Goal: Task Accomplishment & Management: Manage account settings

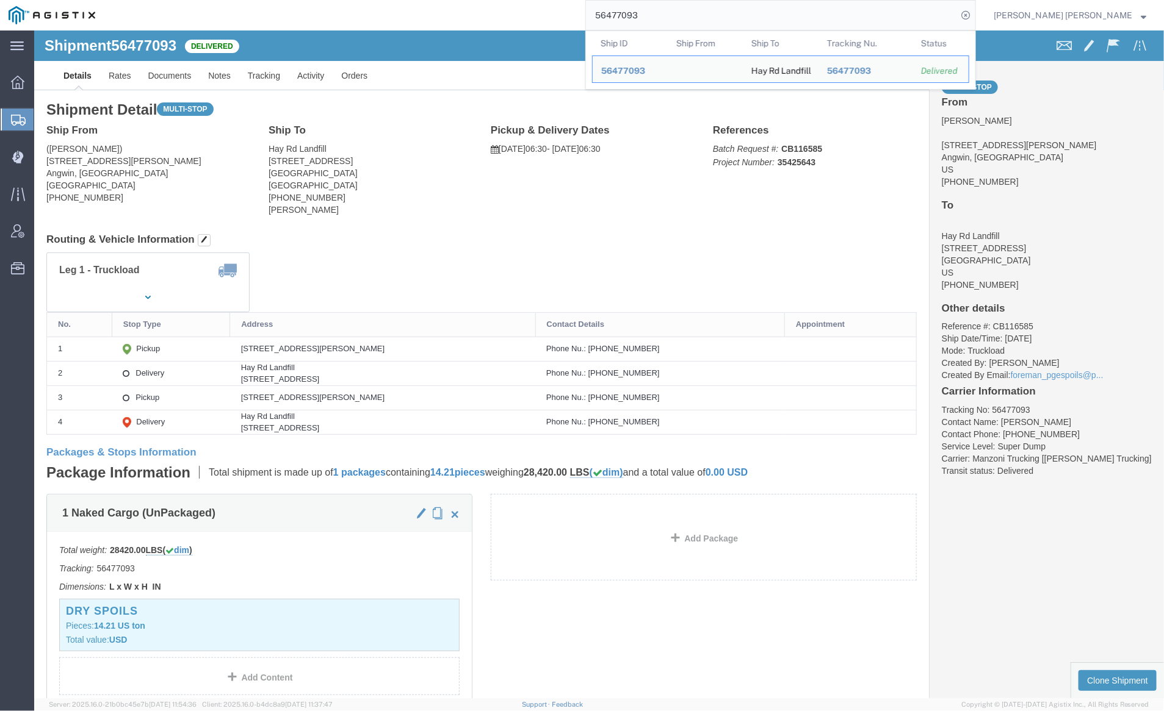
click div "Shipment 56477093 Delivered"
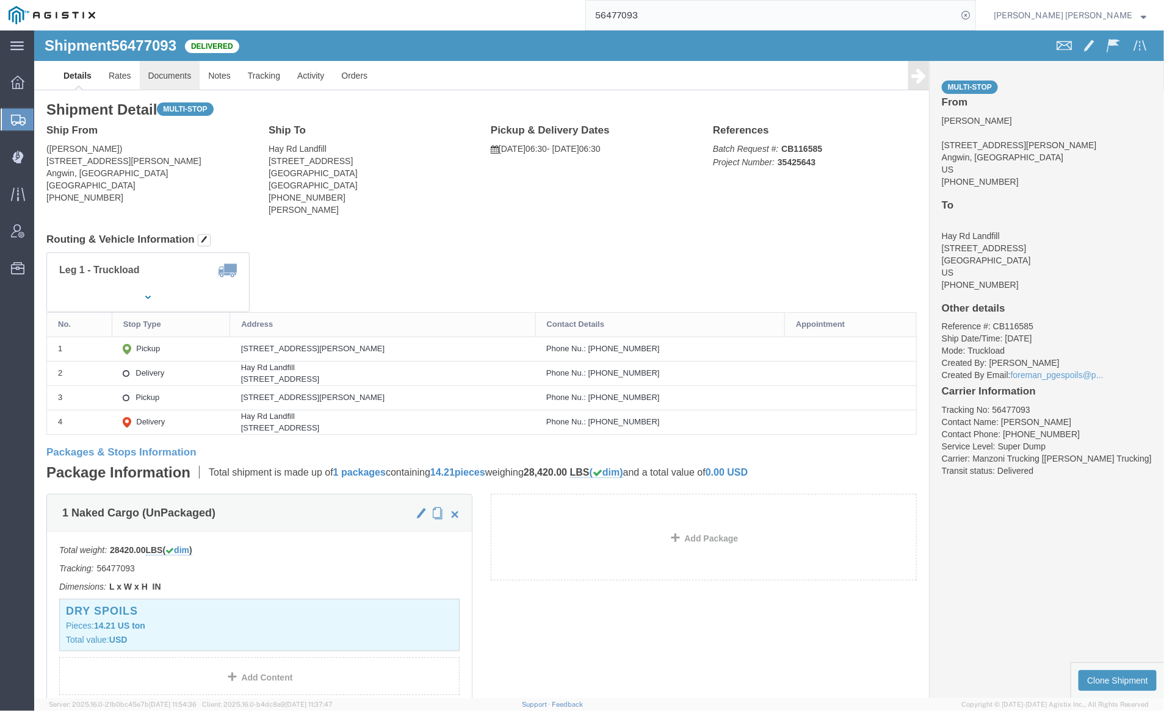
click link "Documents"
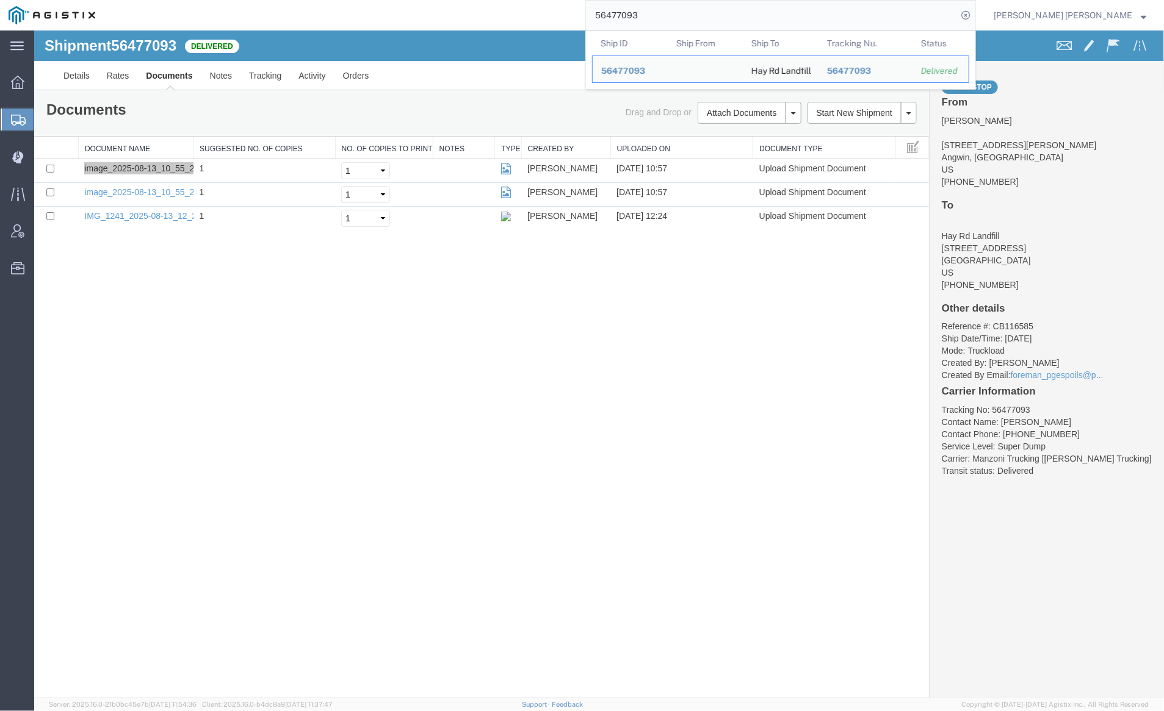
click at [685, 18] on input "56477093" at bounding box center [771, 15] width 371 height 29
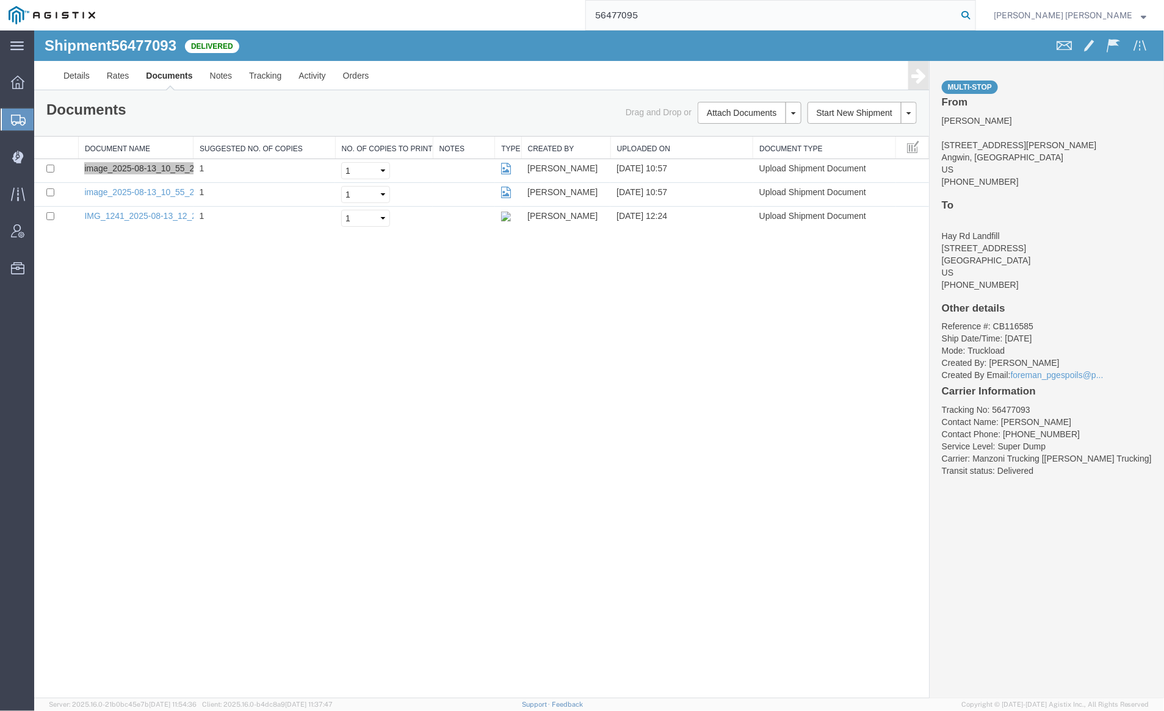
click at [974, 11] on icon at bounding box center [965, 15] width 17 height 17
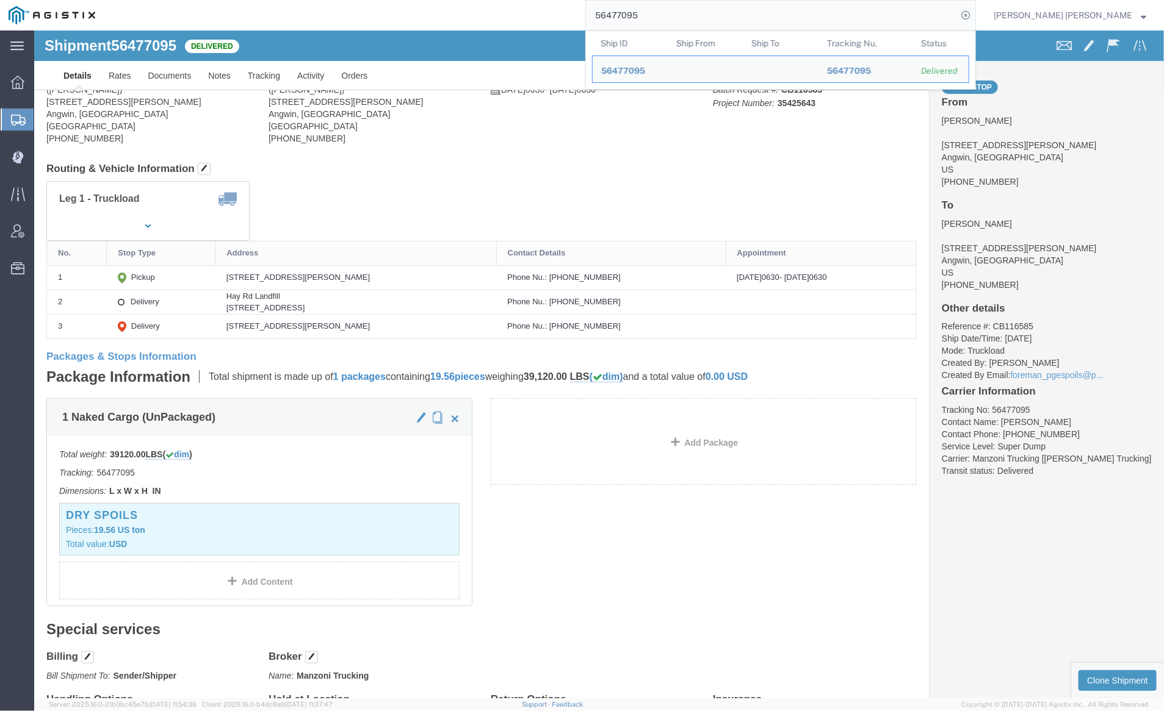
click div
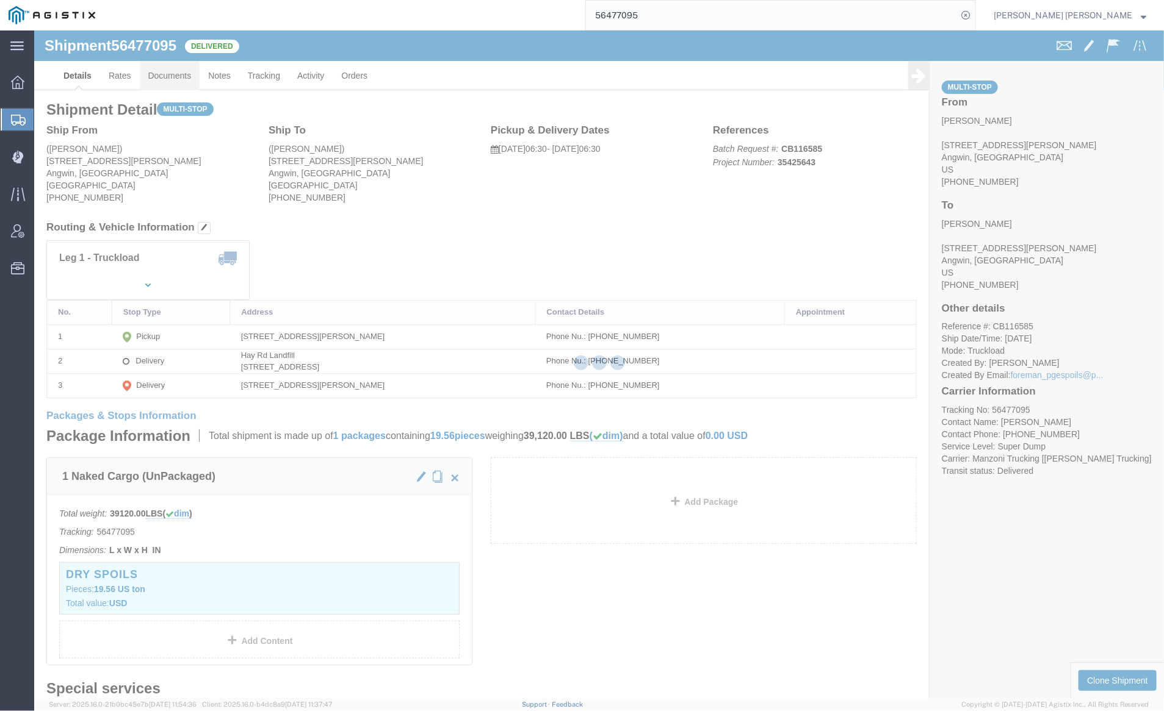
click link "Documents"
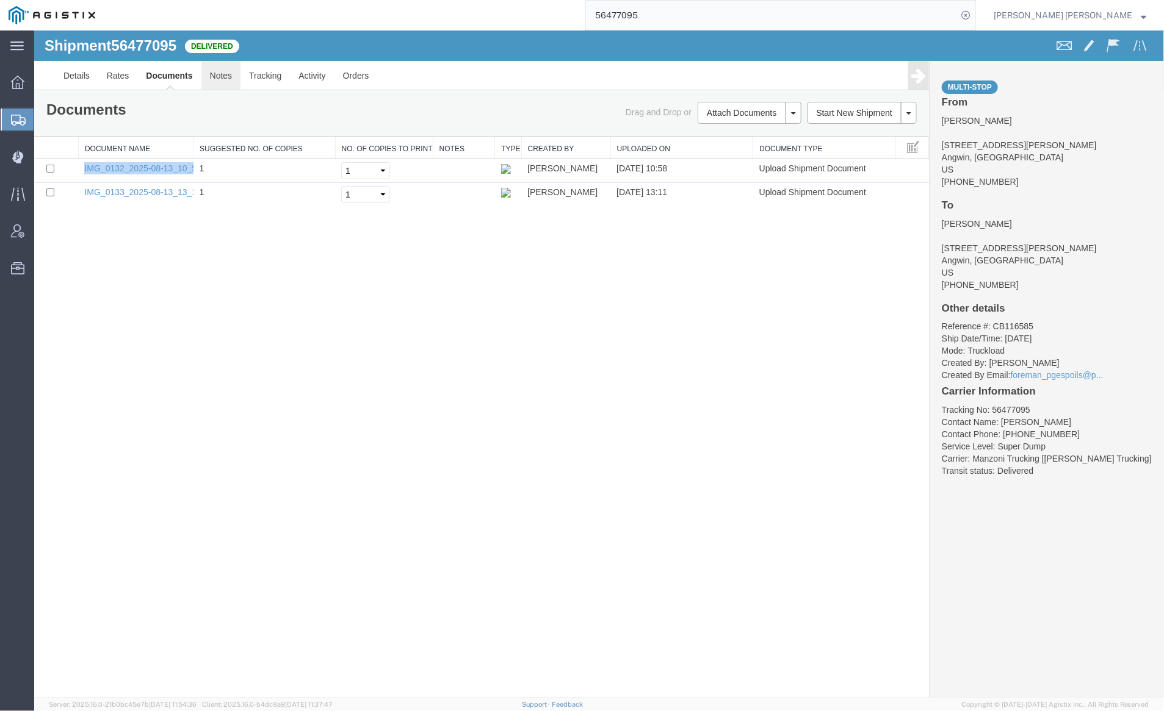
click at [211, 75] on link "Notes" at bounding box center [221, 74] width 40 height 29
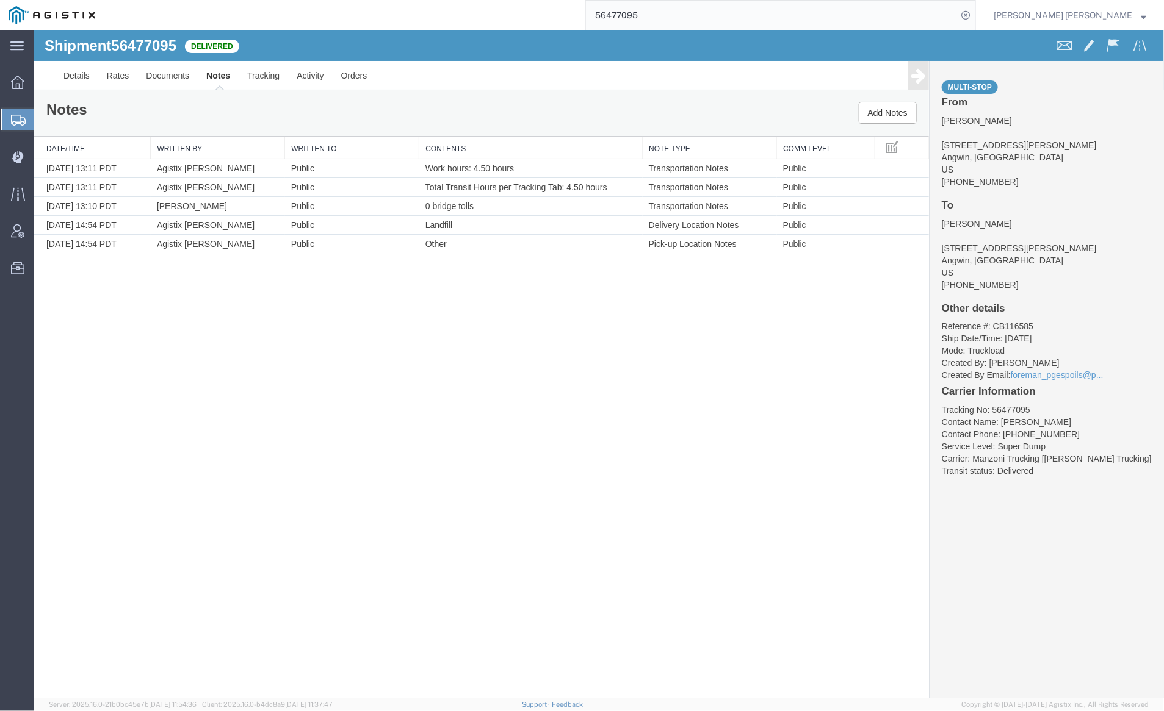
click at [673, 15] on input "56477095" at bounding box center [771, 15] width 371 height 29
click at [976, 11] on form "56477097" at bounding box center [780, 15] width 391 height 31
click at [165, 70] on link "Documents" at bounding box center [167, 74] width 60 height 29
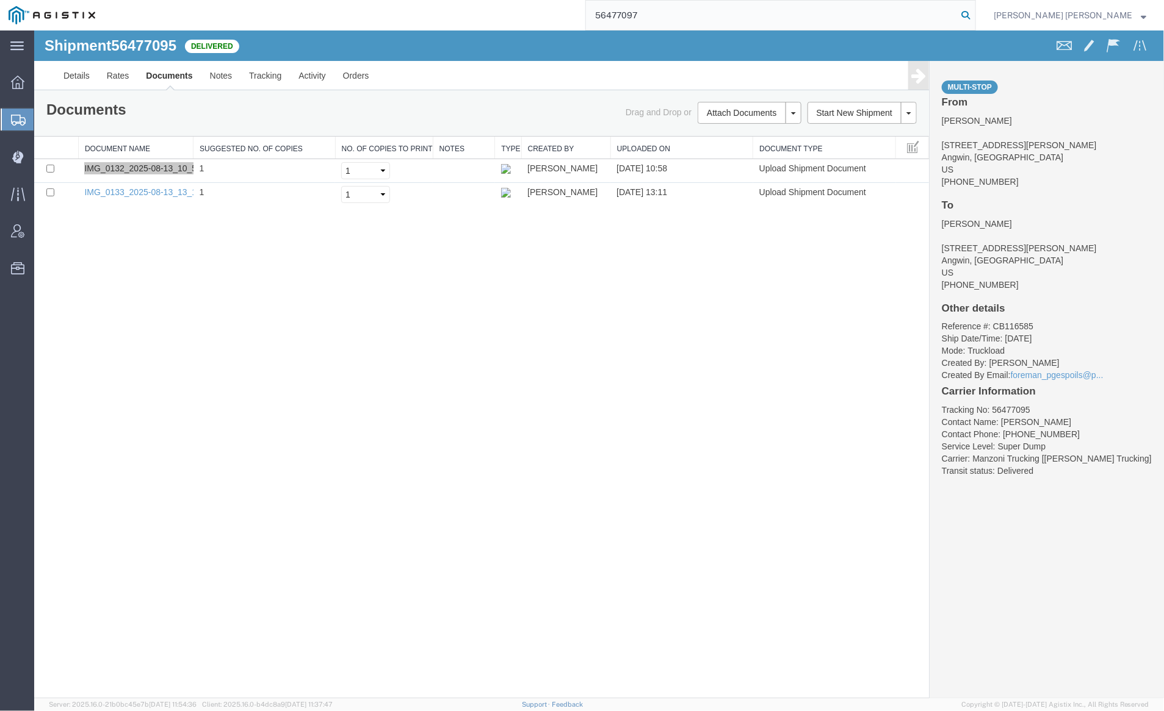
click at [974, 15] on icon at bounding box center [965, 15] width 17 height 17
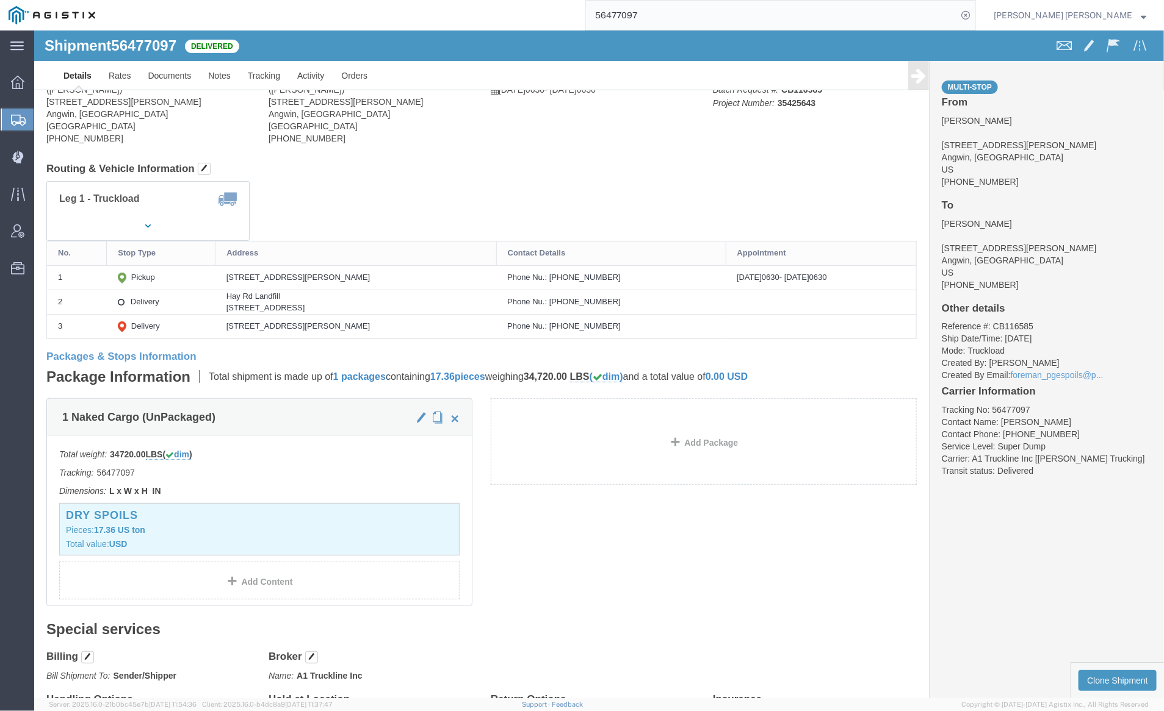
click div
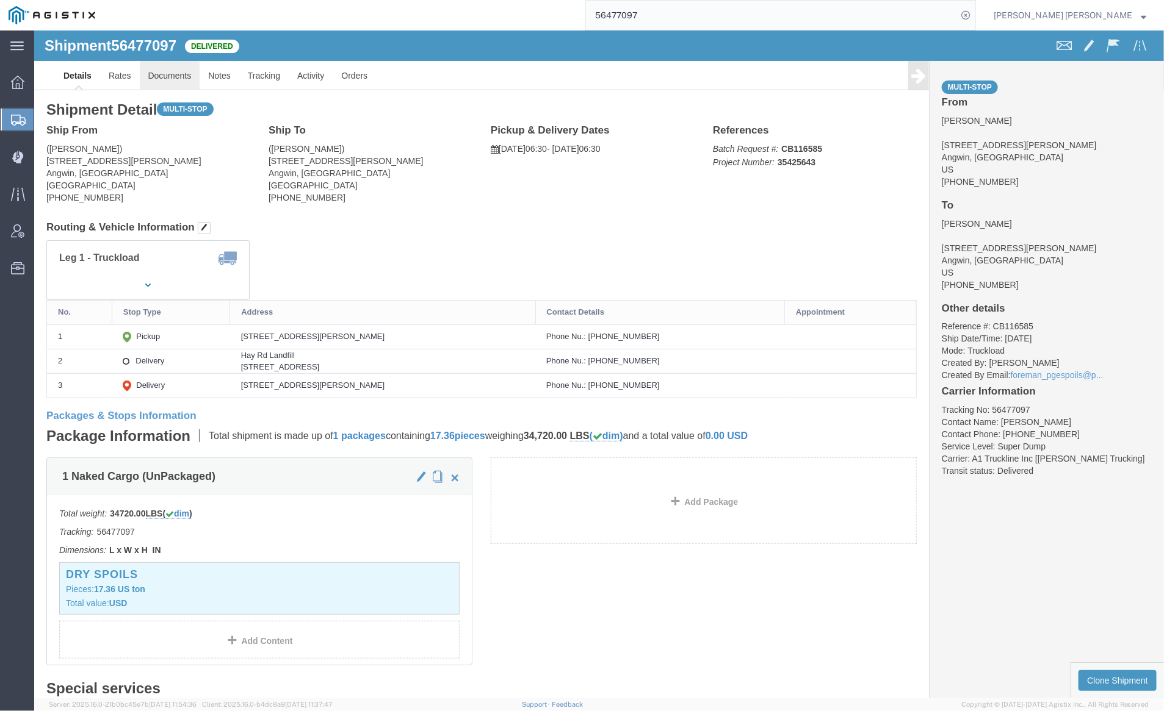
click link "Documents"
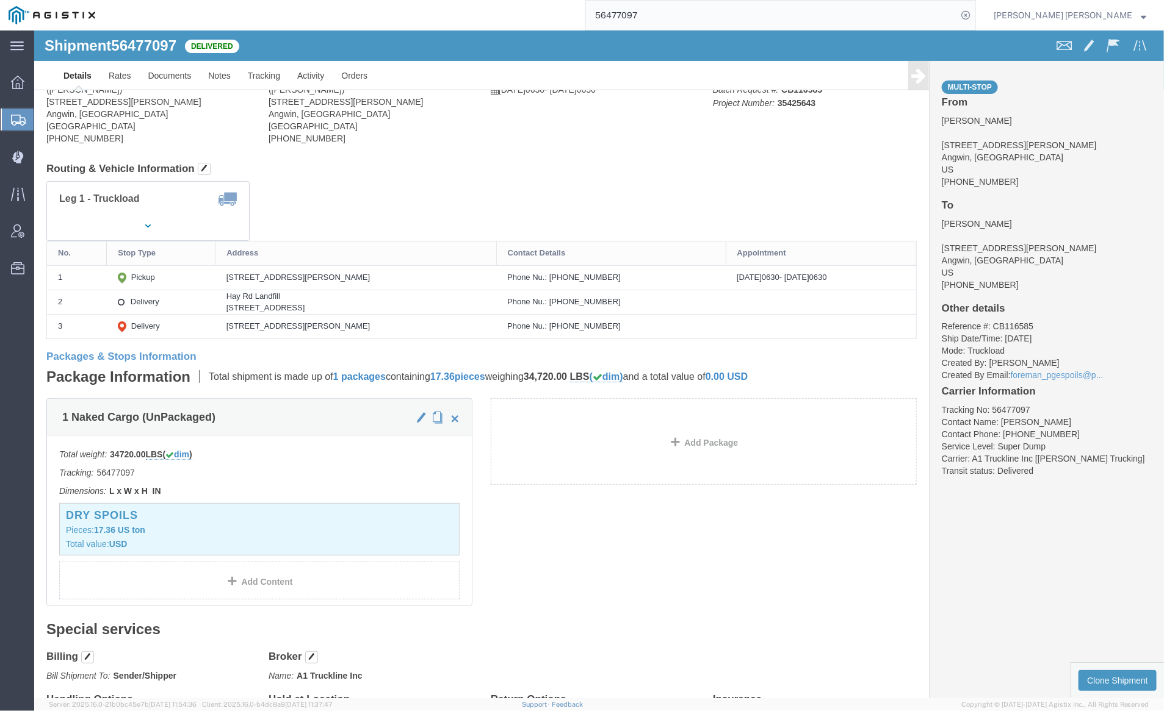
click div
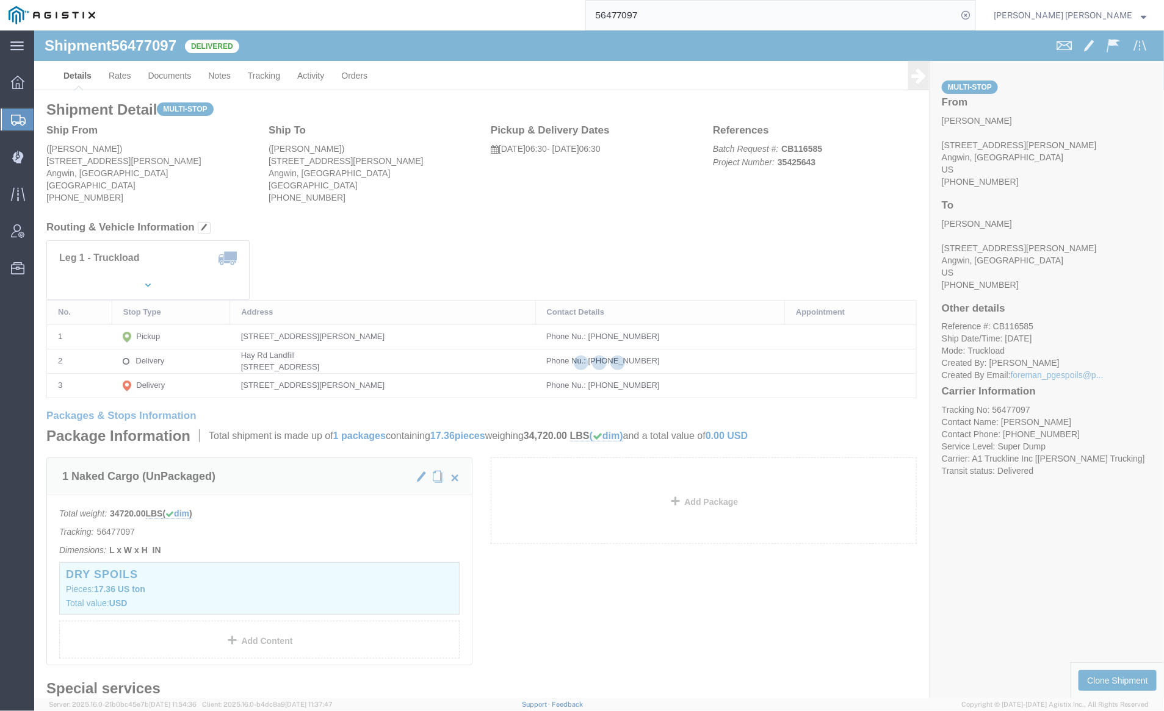
click at [173, 74] on div at bounding box center [598, 365] width 1129 height 668
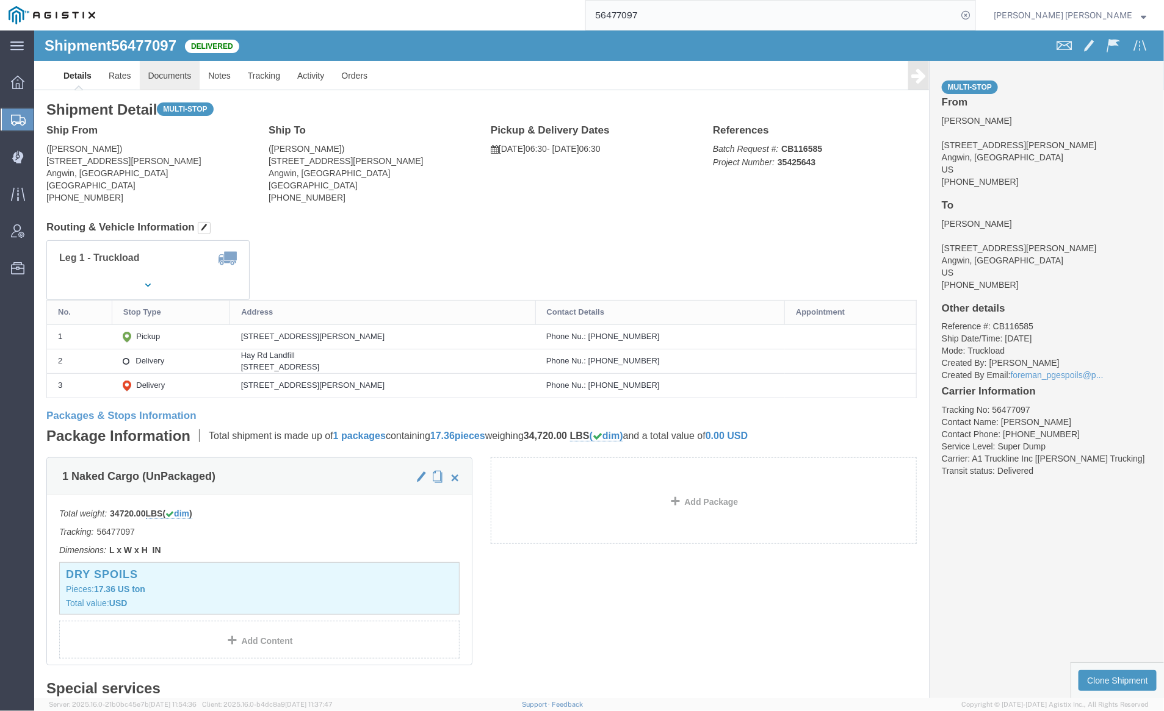
click link "Documents"
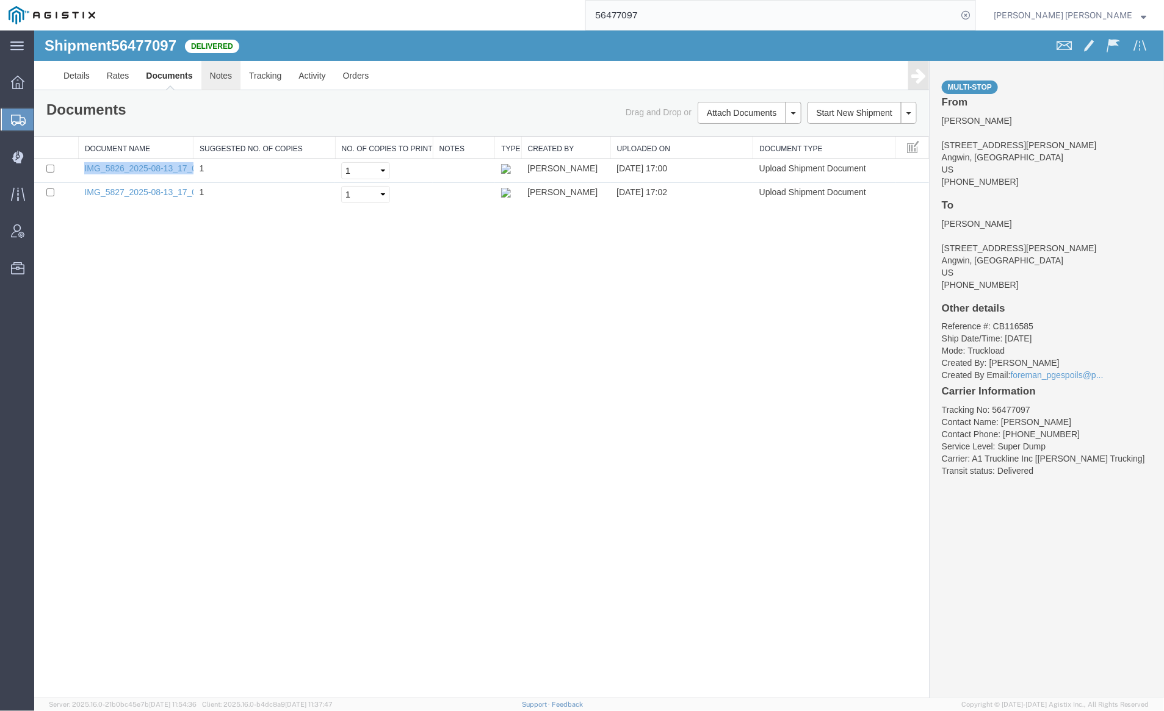
click at [213, 77] on link "Notes" at bounding box center [221, 74] width 40 height 29
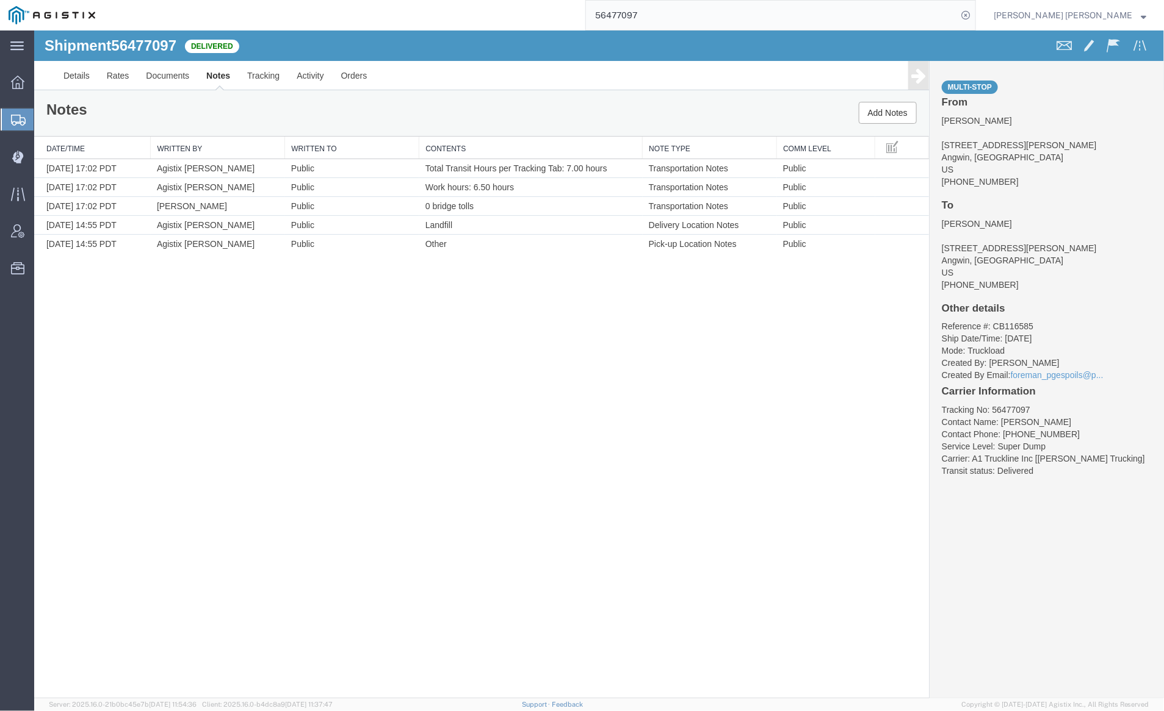
click at [675, 16] on input "56477097" at bounding box center [771, 15] width 371 height 29
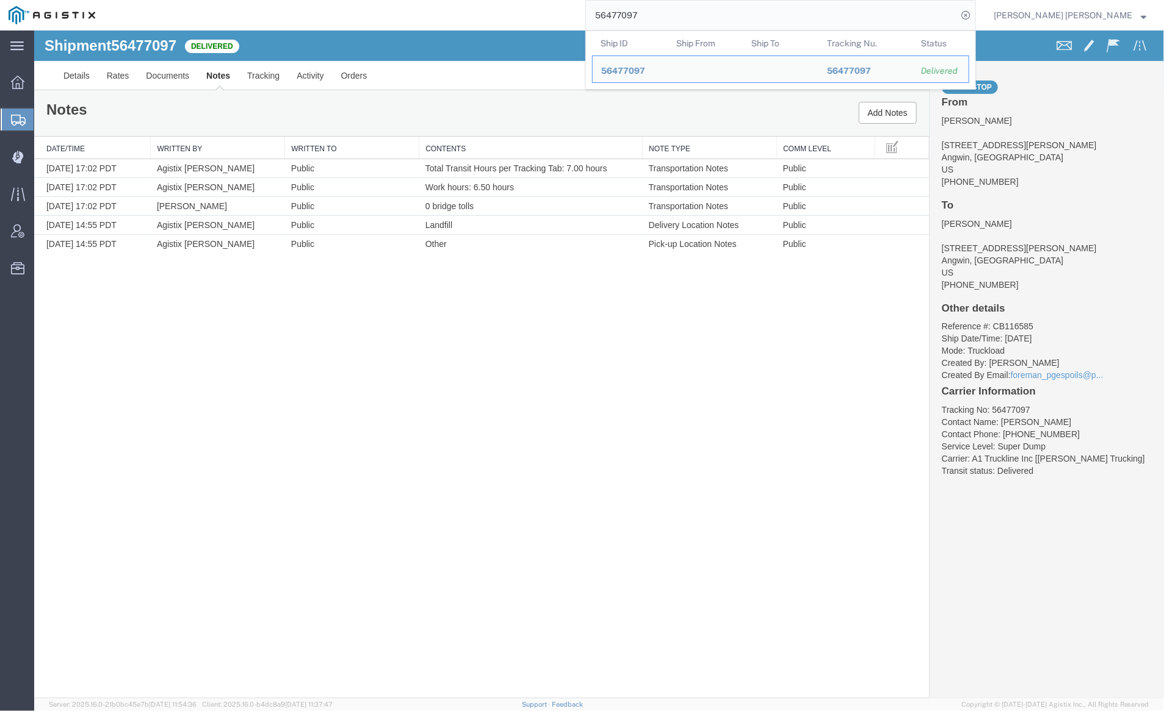
click at [675, 16] on input "56477097" at bounding box center [771, 15] width 371 height 29
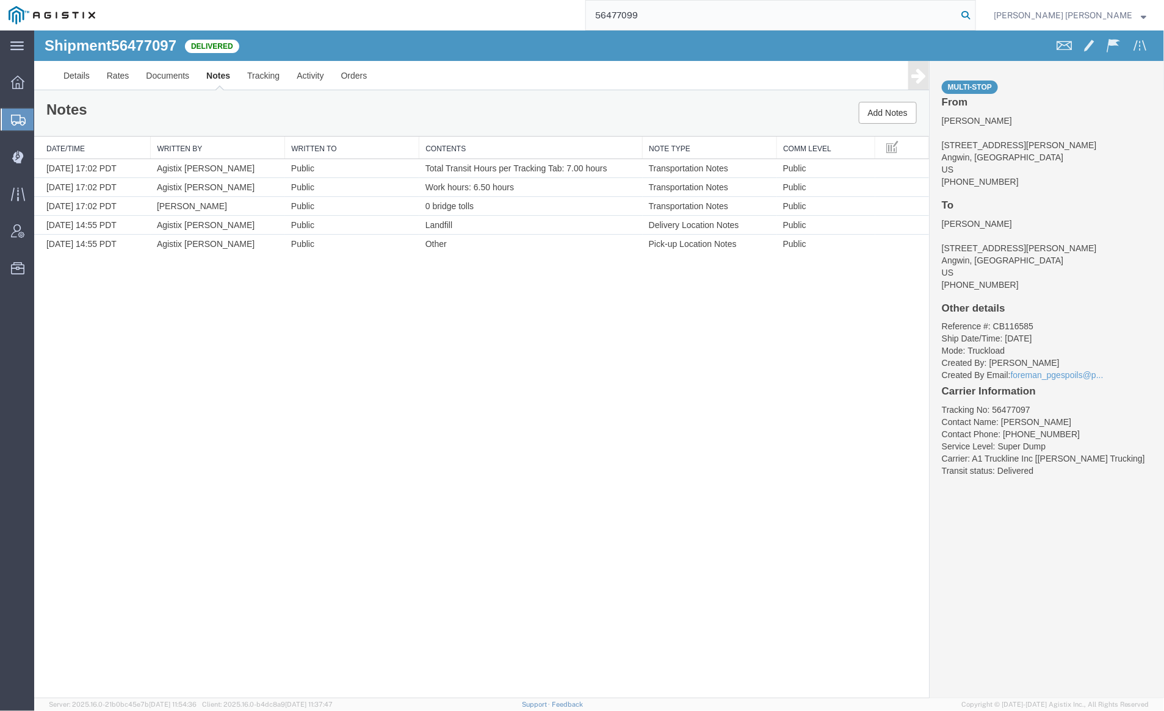
click at [974, 12] on icon at bounding box center [965, 15] width 17 height 17
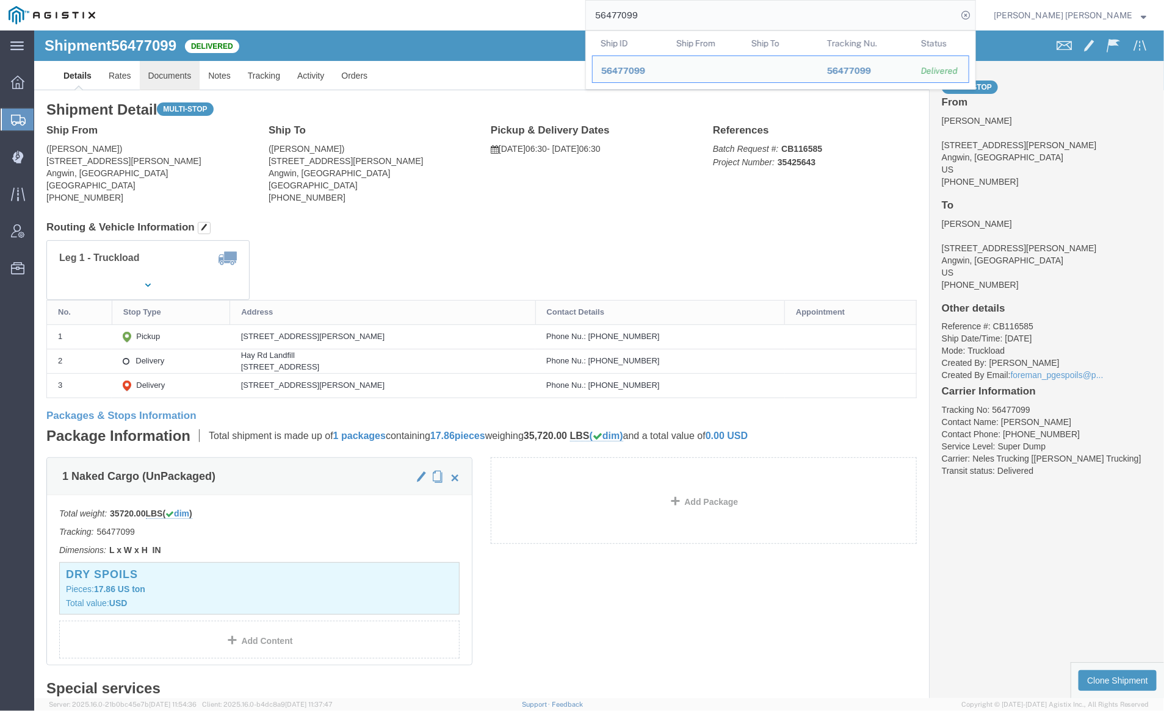
click link "Documents"
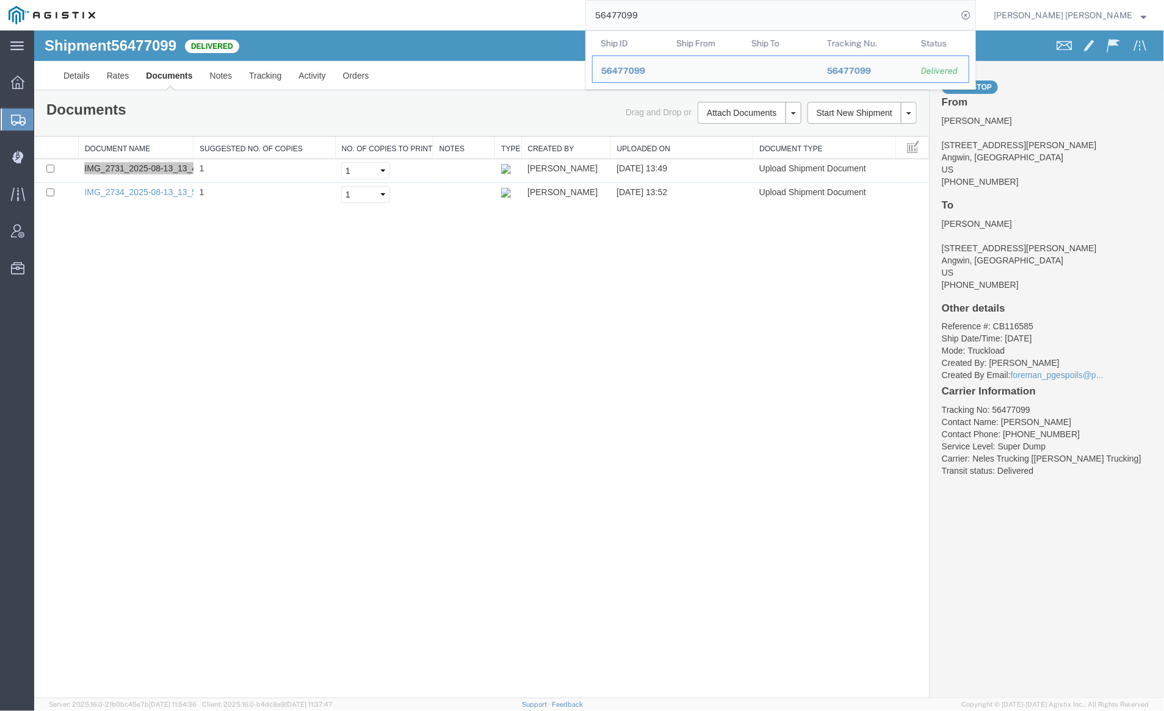
click at [682, 21] on input "56477099" at bounding box center [771, 15] width 371 height 29
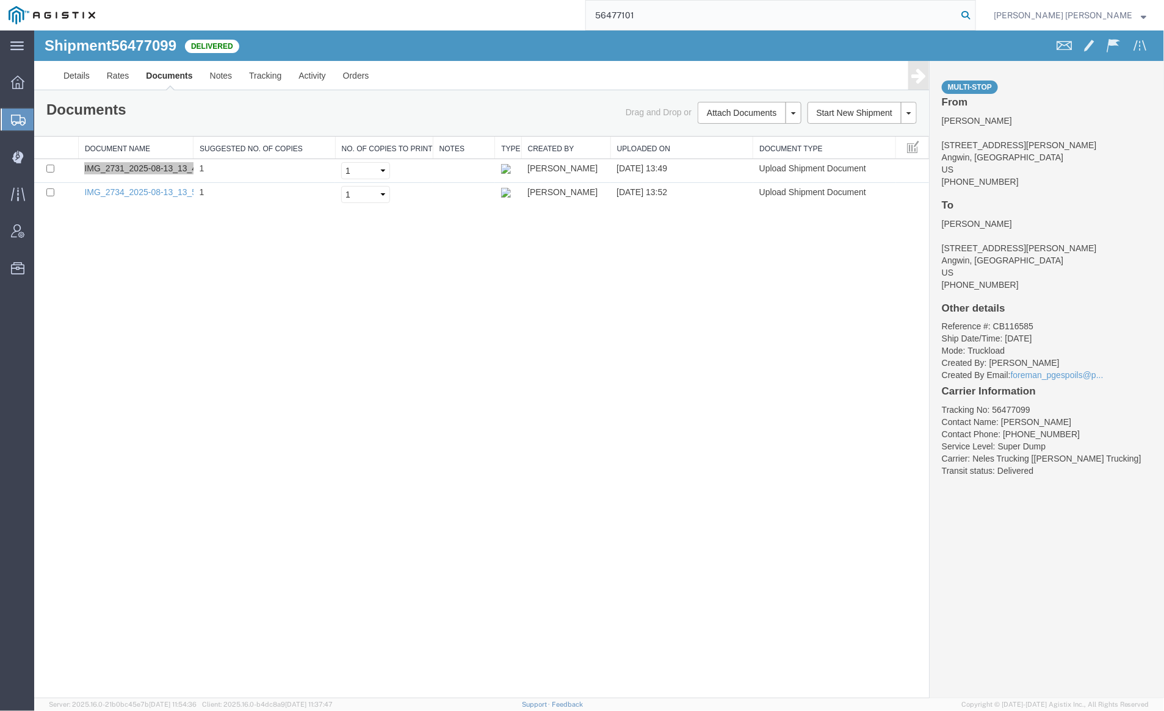
click at [974, 8] on icon at bounding box center [965, 15] width 17 height 17
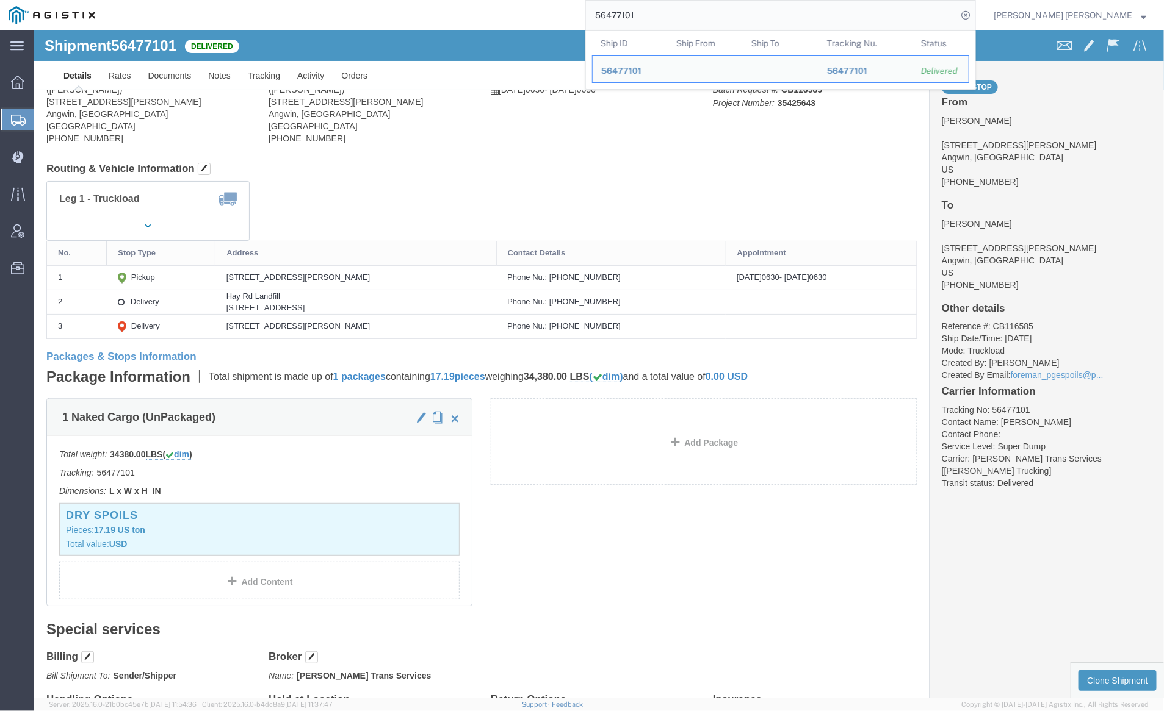
click div
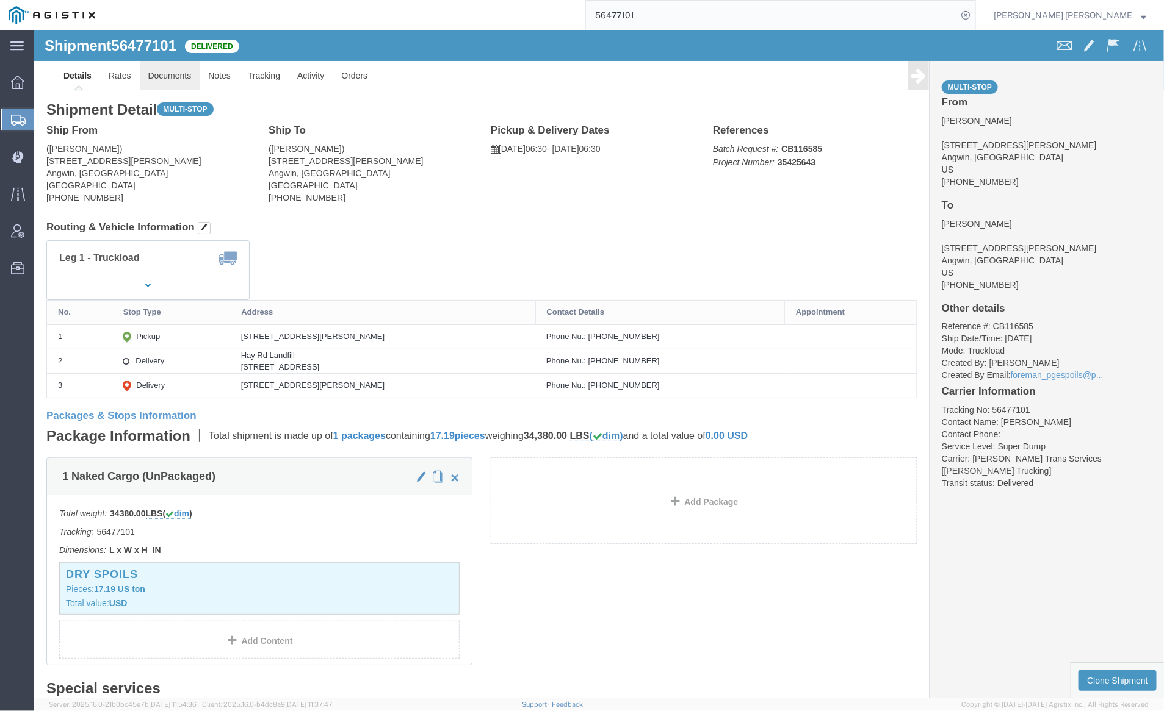
click link "Documents"
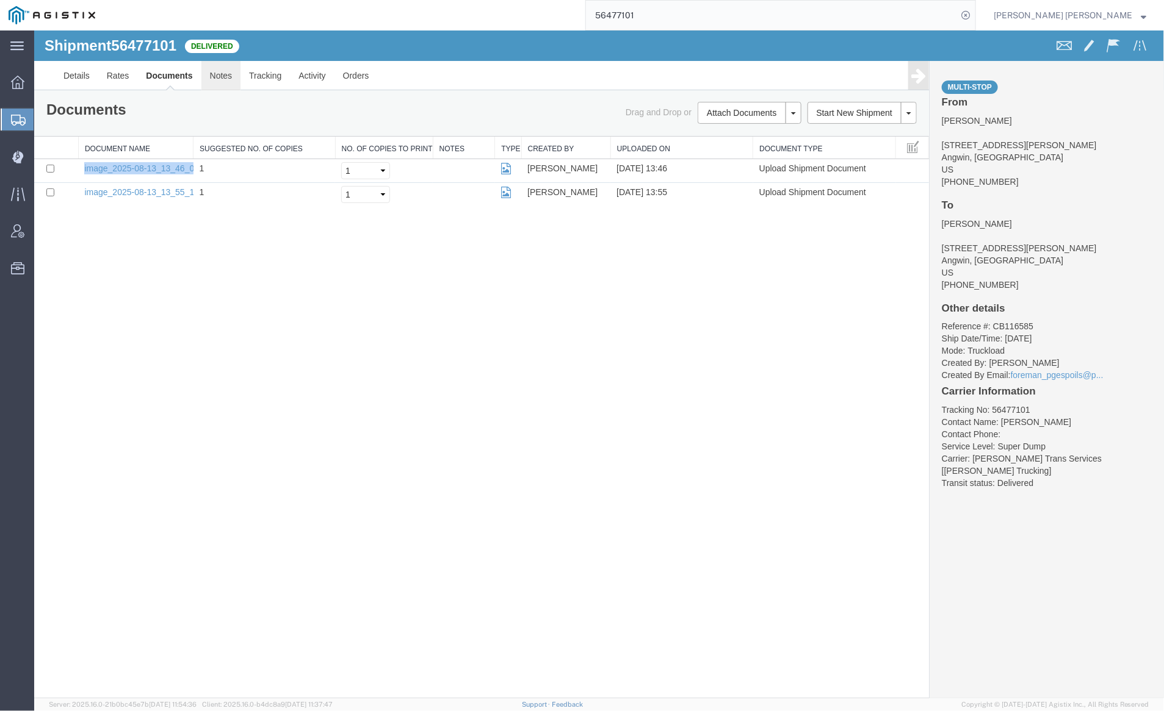
click at [207, 77] on link "Notes" at bounding box center [221, 74] width 40 height 29
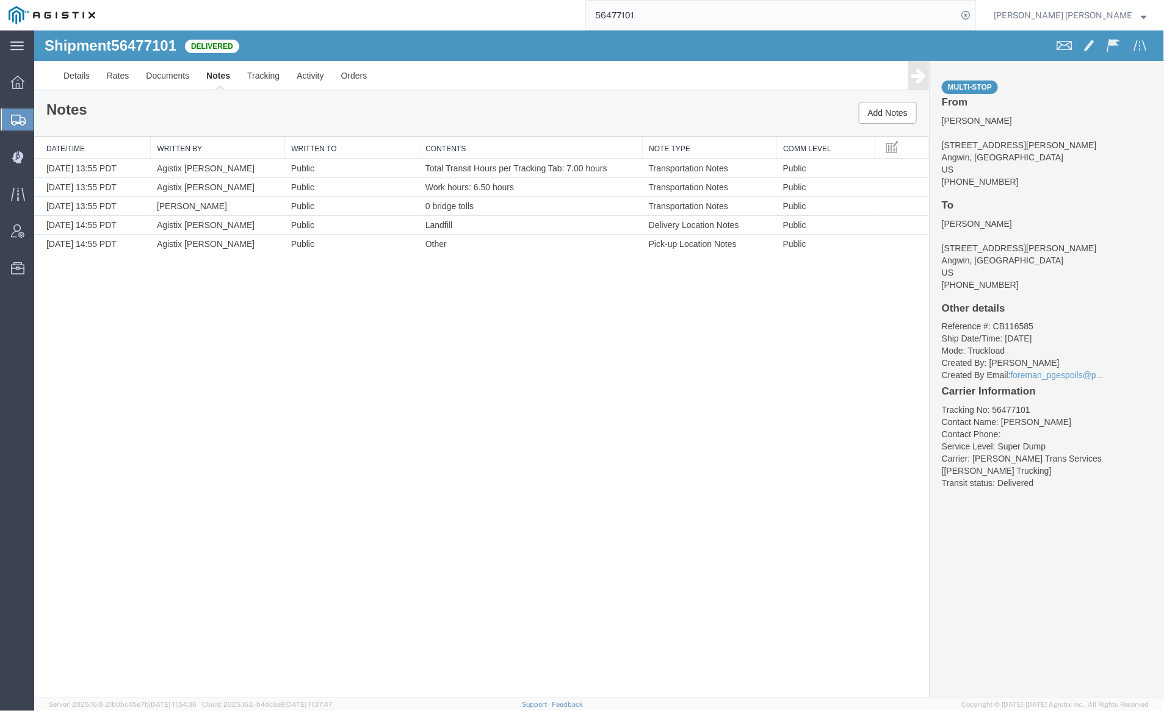
click at [670, 13] on input "56477101" at bounding box center [771, 15] width 371 height 29
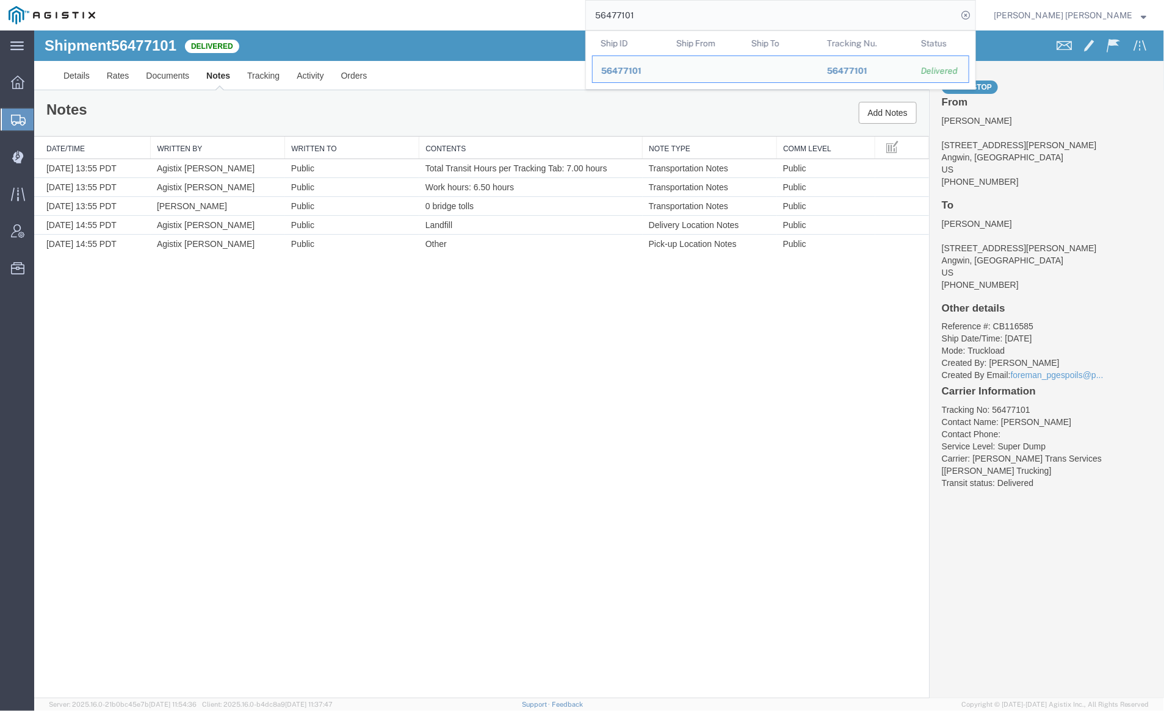
click at [670, 13] on input "56477101" at bounding box center [771, 15] width 371 height 29
paste input "3"
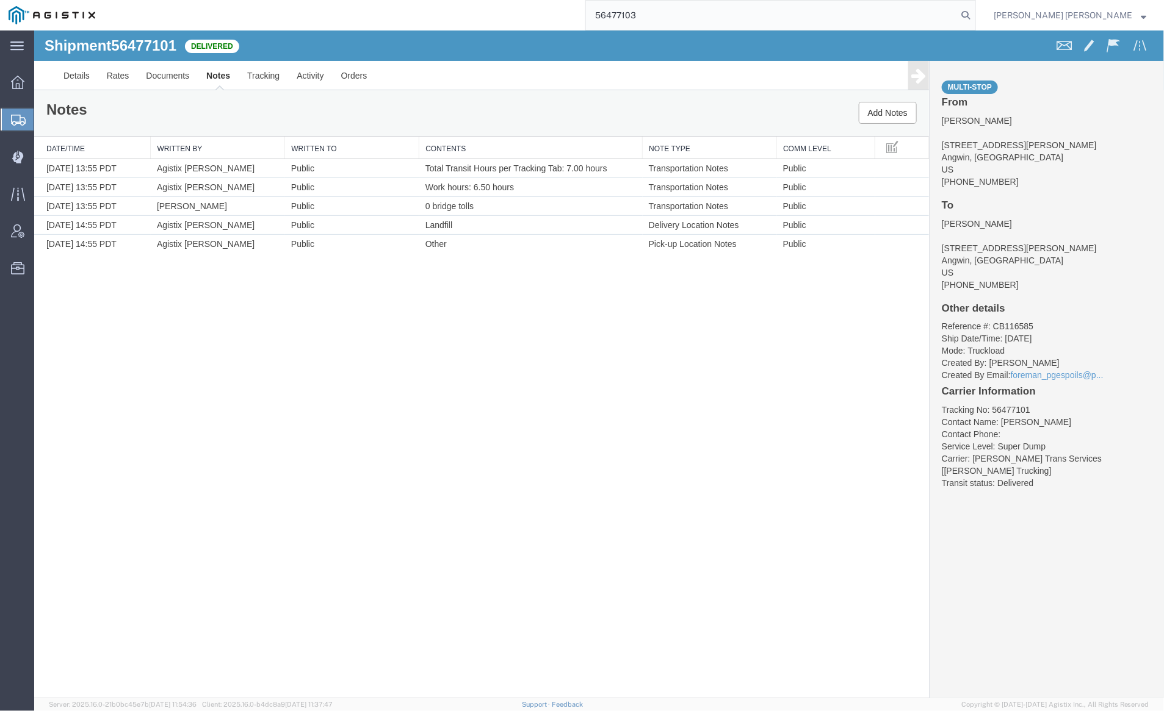
click at [974, 13] on icon at bounding box center [965, 15] width 17 height 17
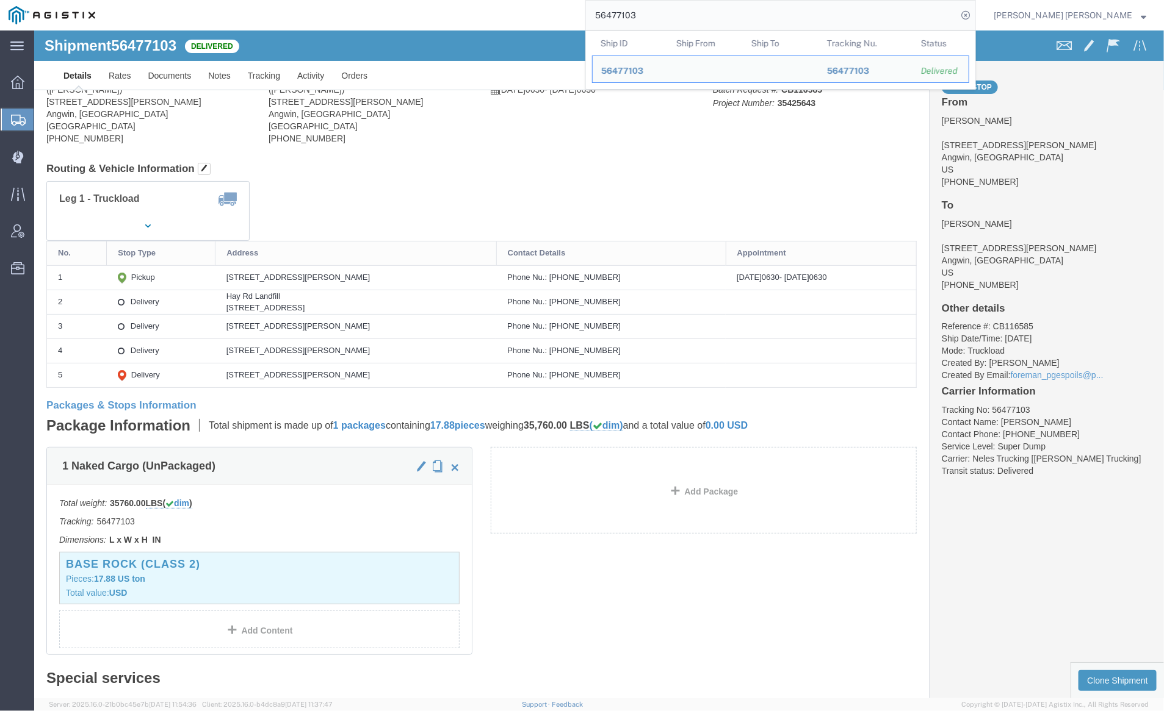
click div
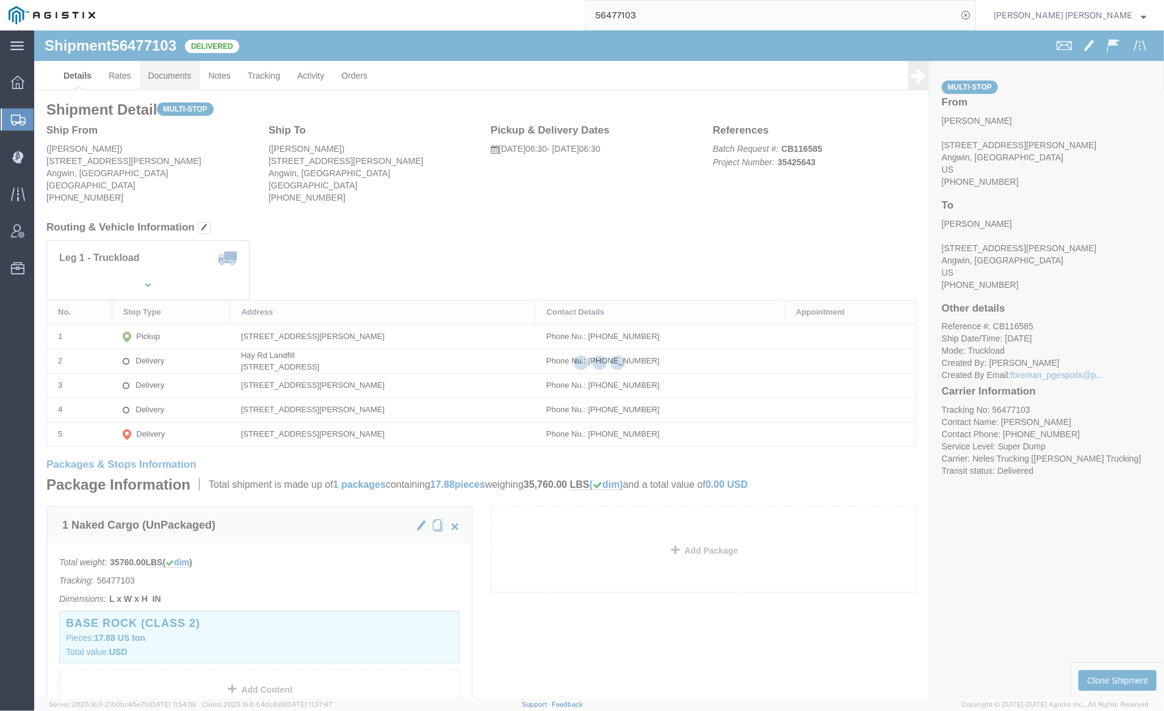
click link "Documents"
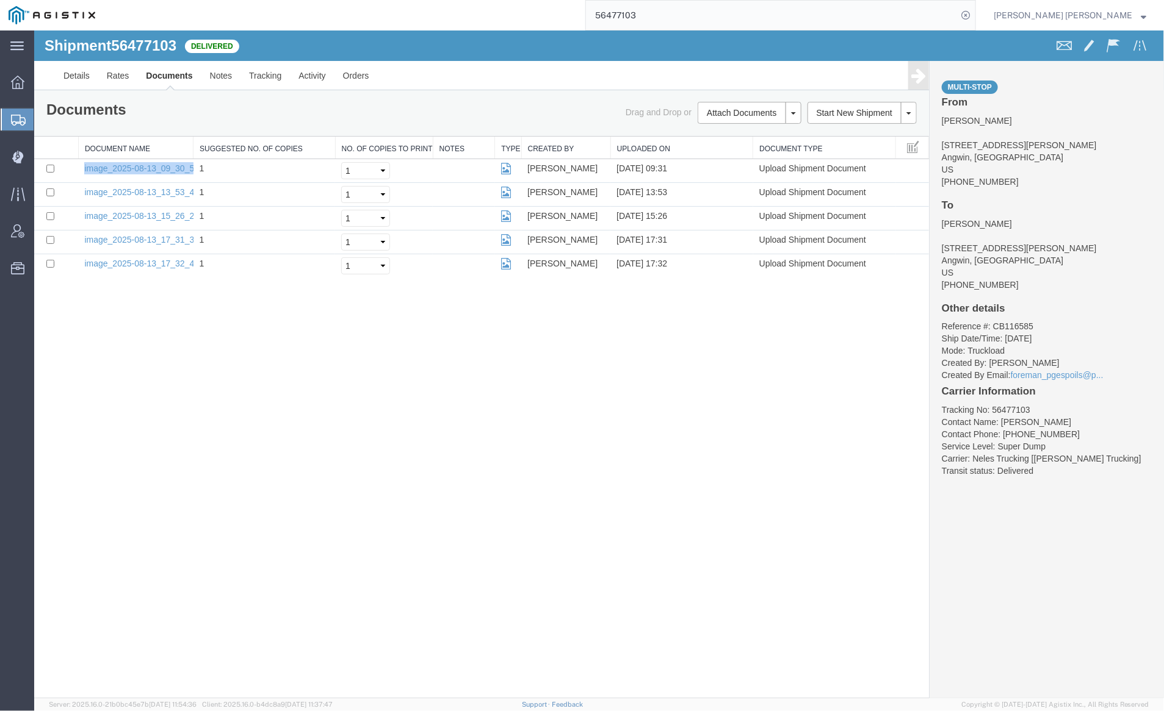
click at [196, 72] on link "Documents" at bounding box center [168, 74] width 63 height 29
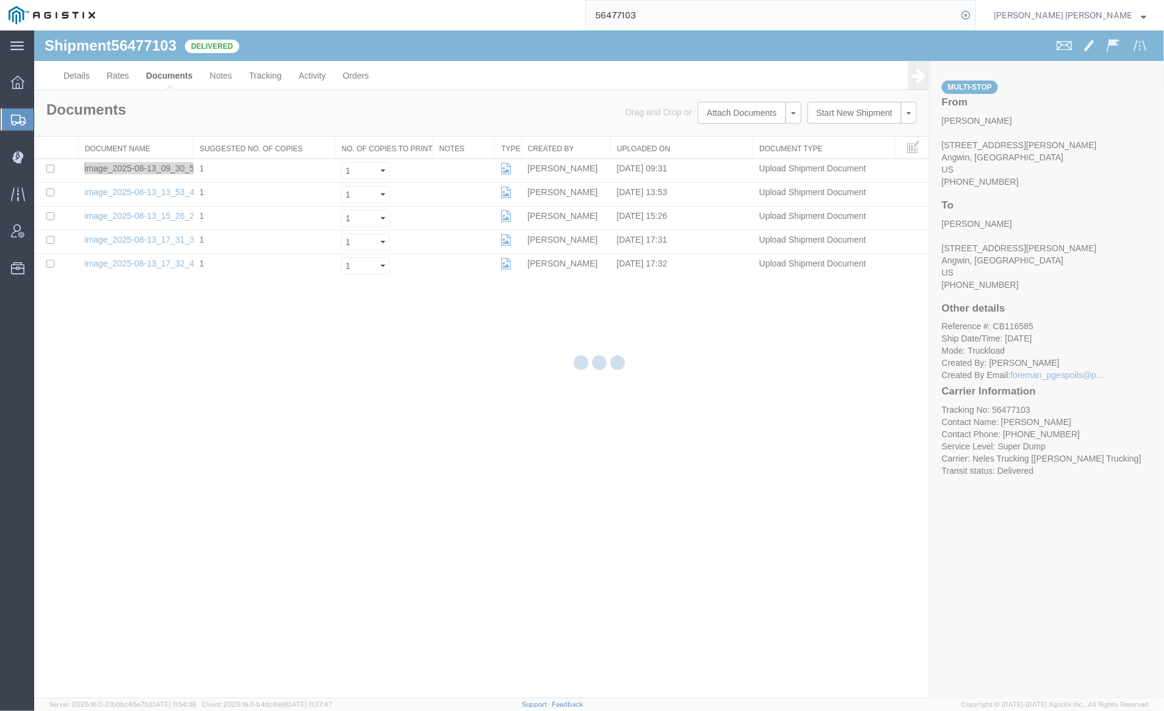
click at [215, 73] on div at bounding box center [598, 365] width 1129 height 668
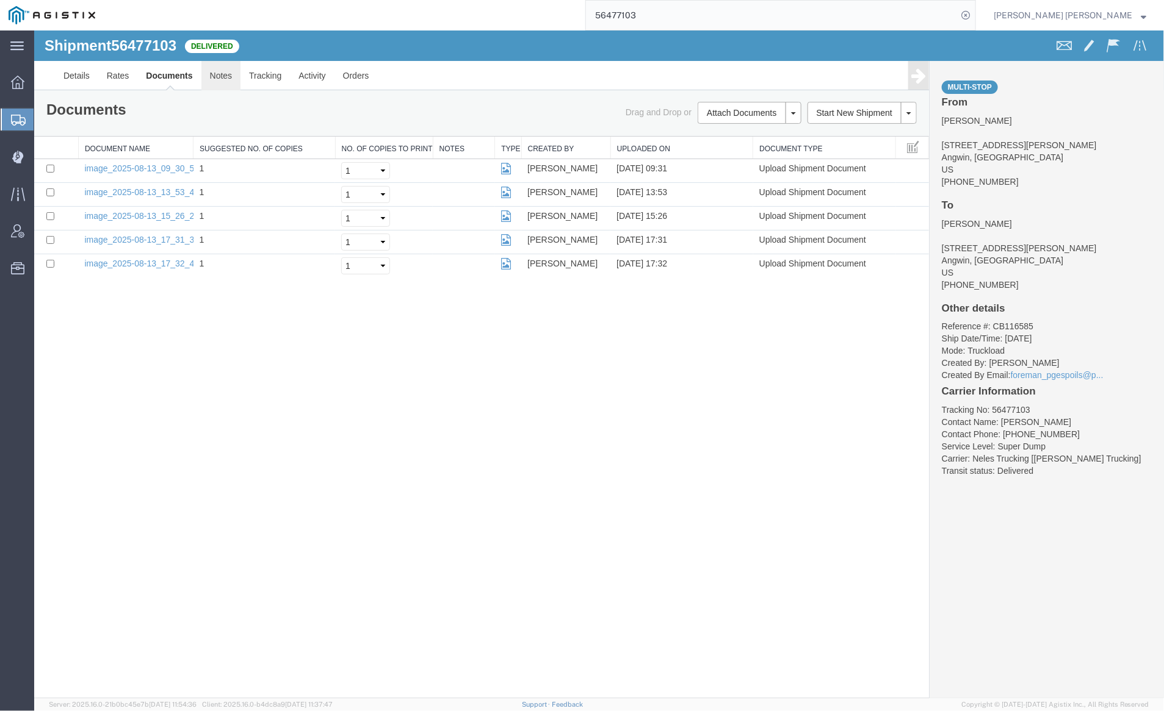
click at [216, 74] on link "Notes" at bounding box center [221, 74] width 40 height 29
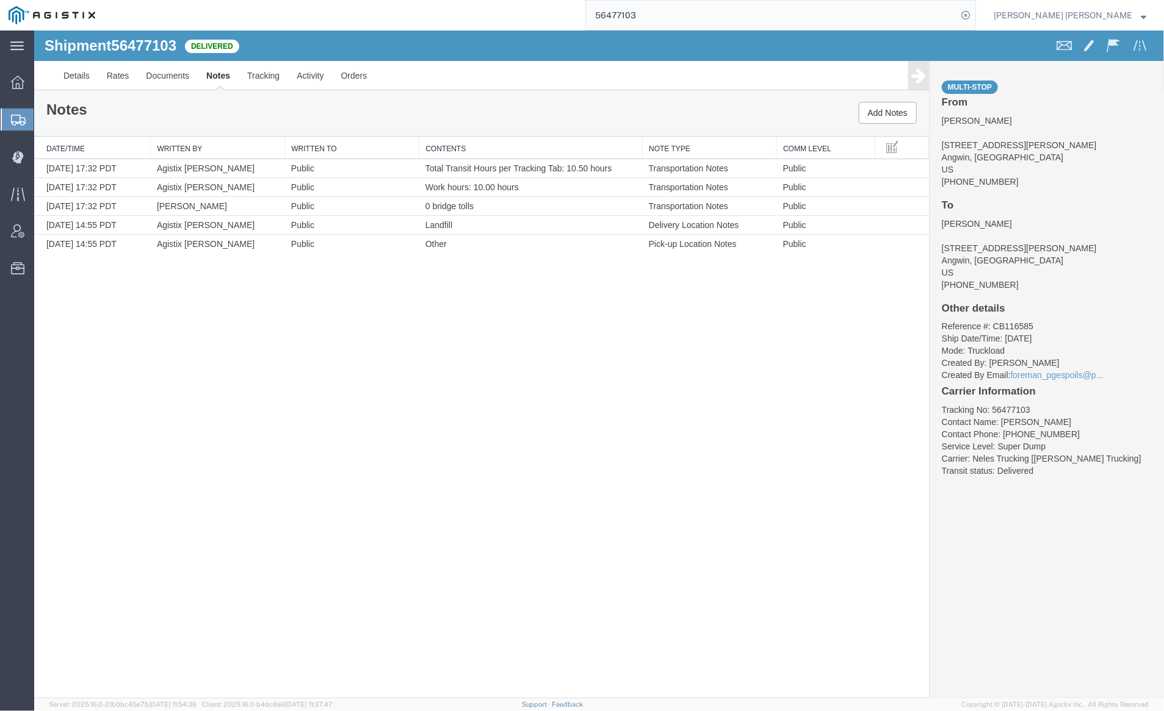
click at [682, 16] on input "56477103" at bounding box center [771, 15] width 371 height 29
click at [974, 13] on icon at bounding box center [965, 15] width 17 height 17
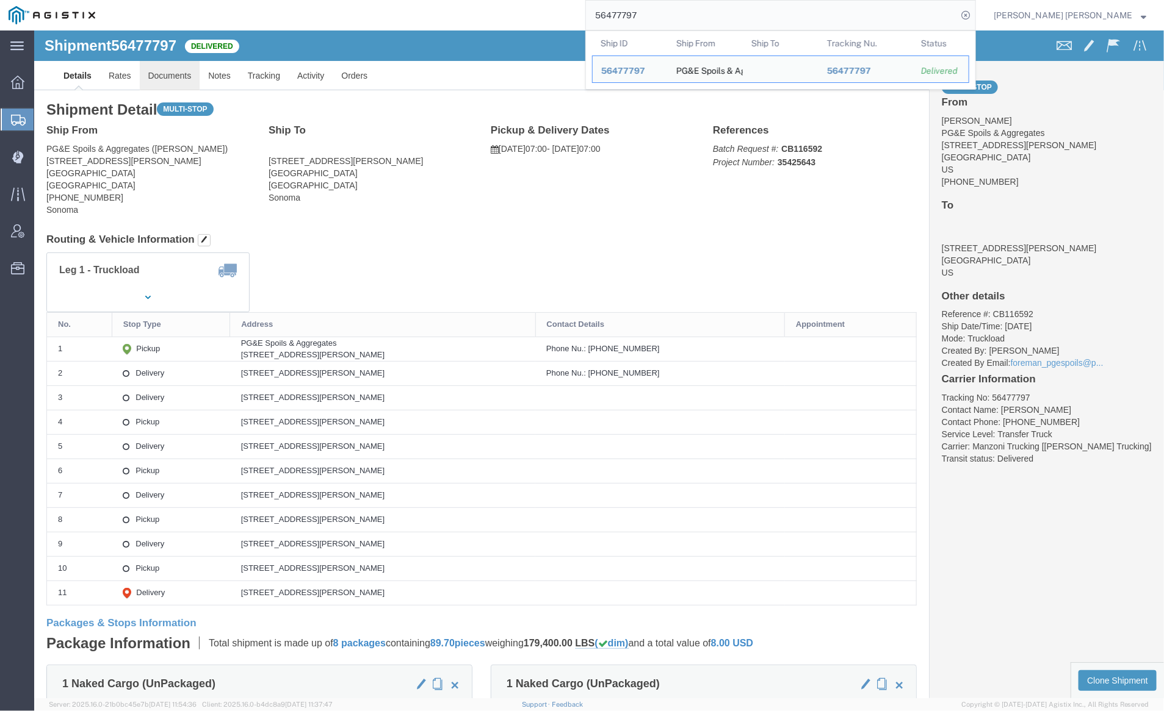
click link "Documents"
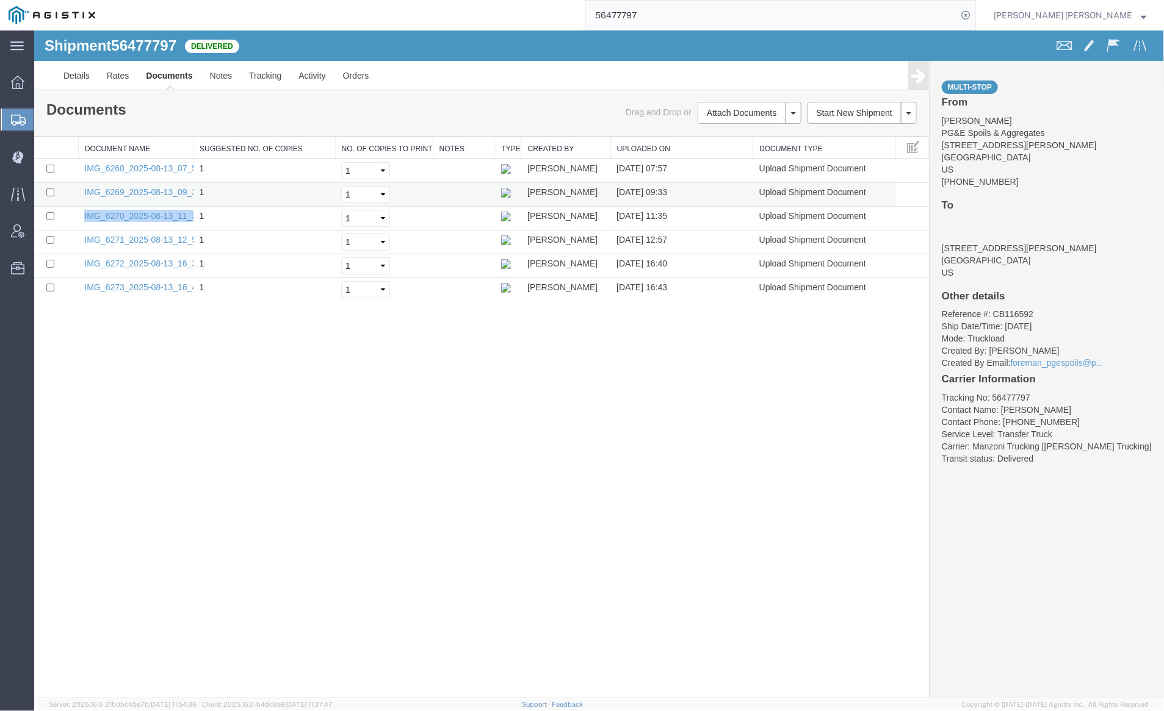
click at [195, 193] on td "1" at bounding box center [264, 194] width 142 height 24
click at [162, 68] on link "Documents" at bounding box center [168, 74] width 63 height 29
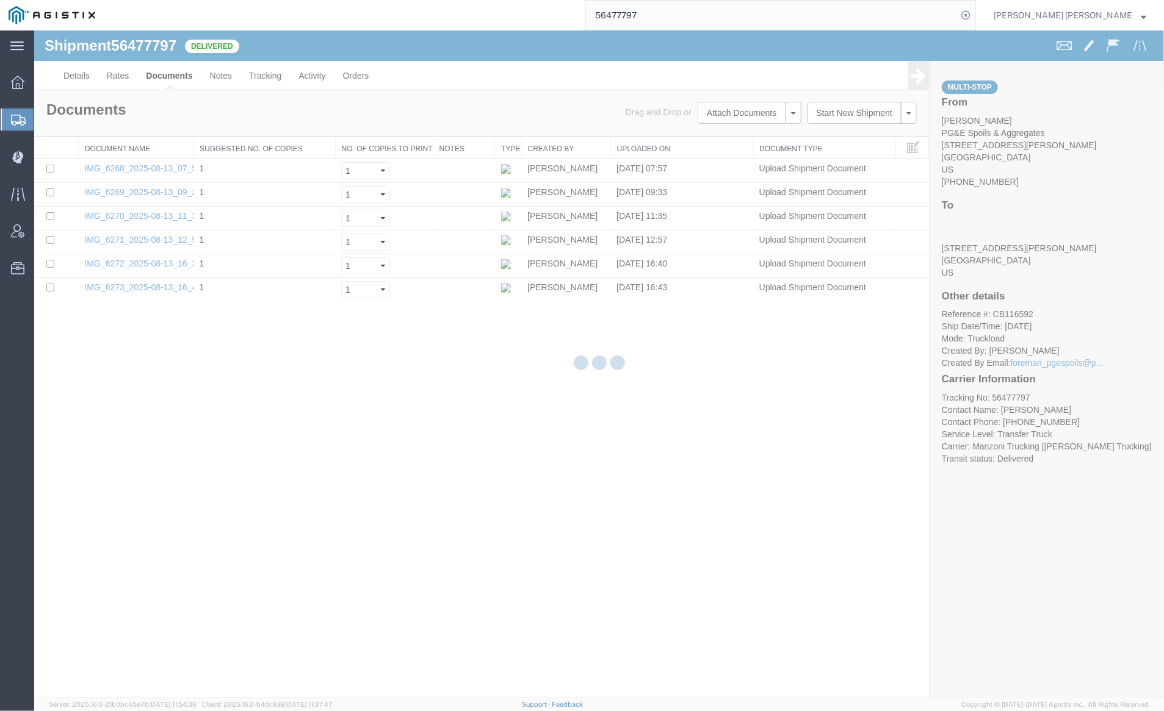
click at [218, 75] on div at bounding box center [598, 365] width 1129 height 668
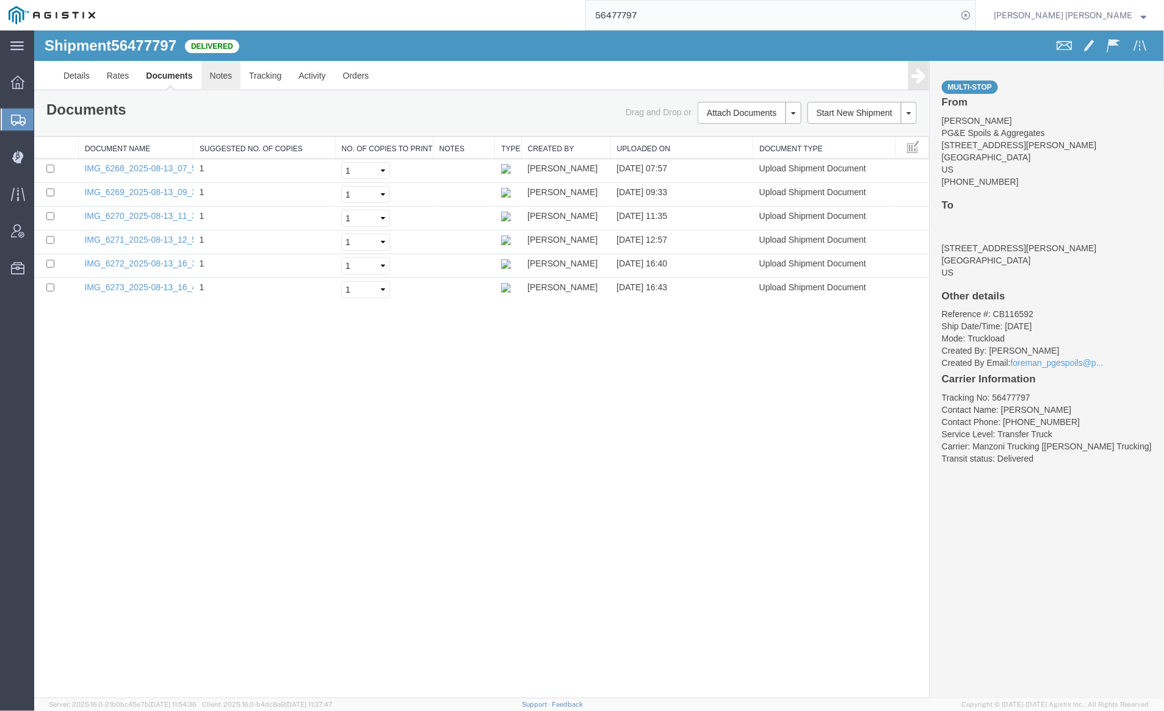
click at [221, 74] on link "Notes" at bounding box center [221, 74] width 40 height 29
click at [34, 30] on div at bounding box center [34, 30] width 0 height 0
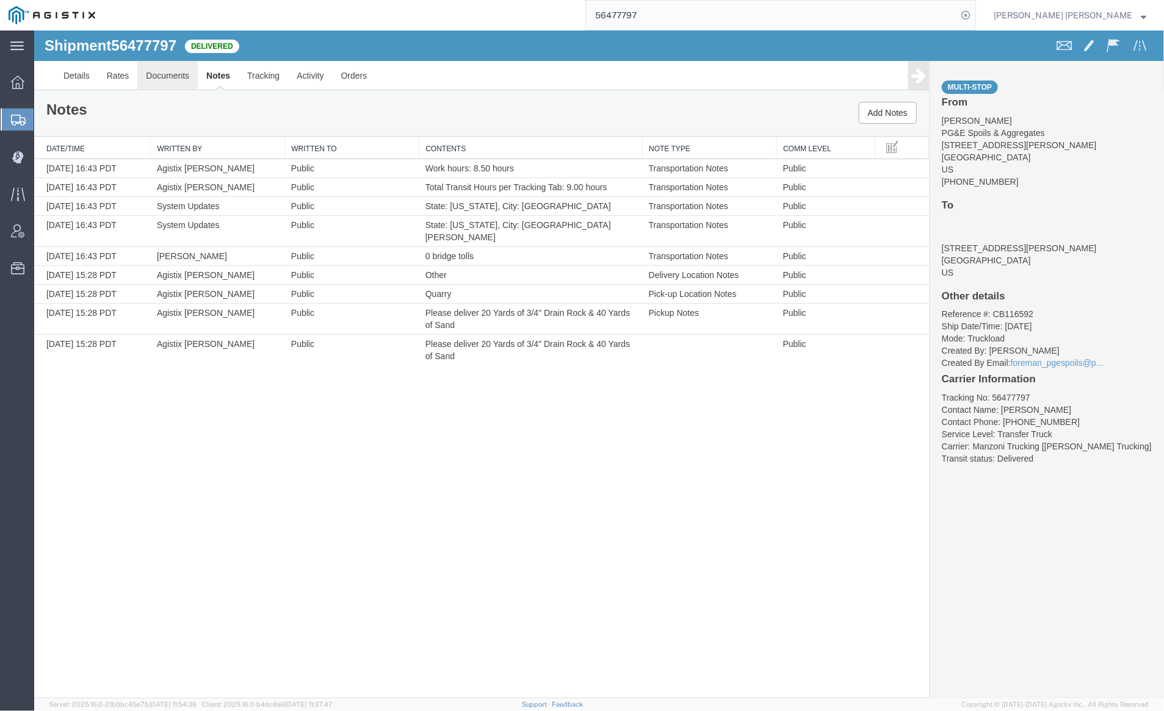
click at [169, 68] on link "Documents" at bounding box center [167, 74] width 60 height 29
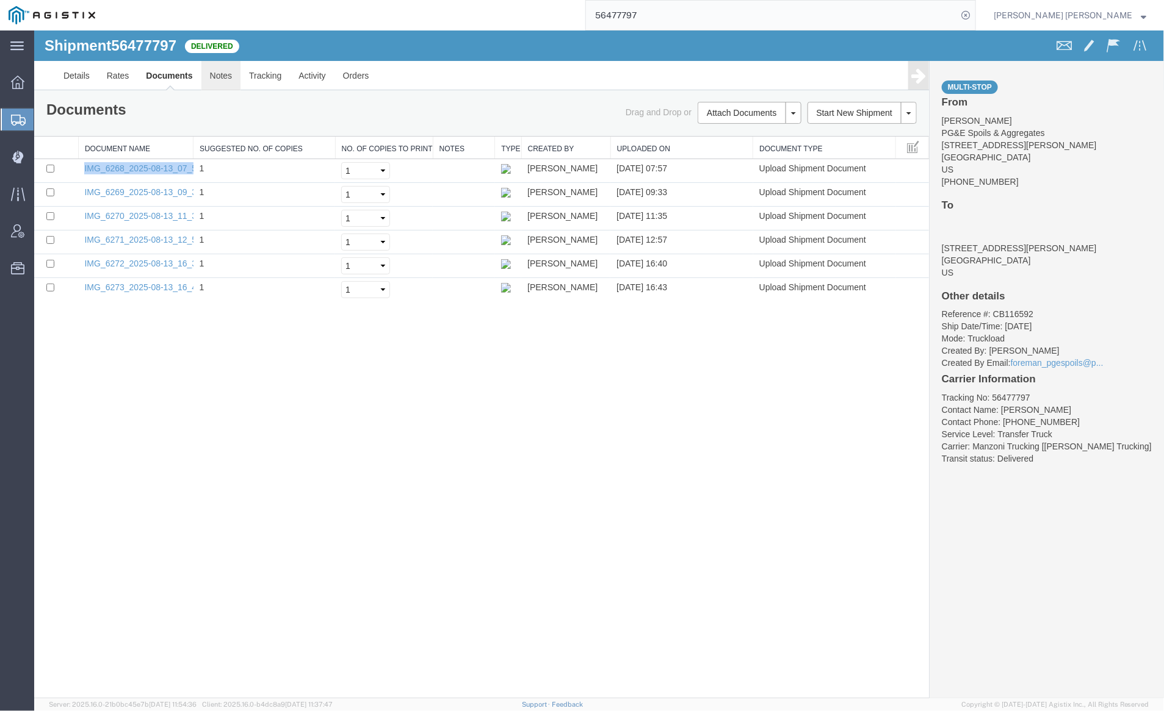
click at [216, 73] on link "Notes" at bounding box center [221, 74] width 40 height 29
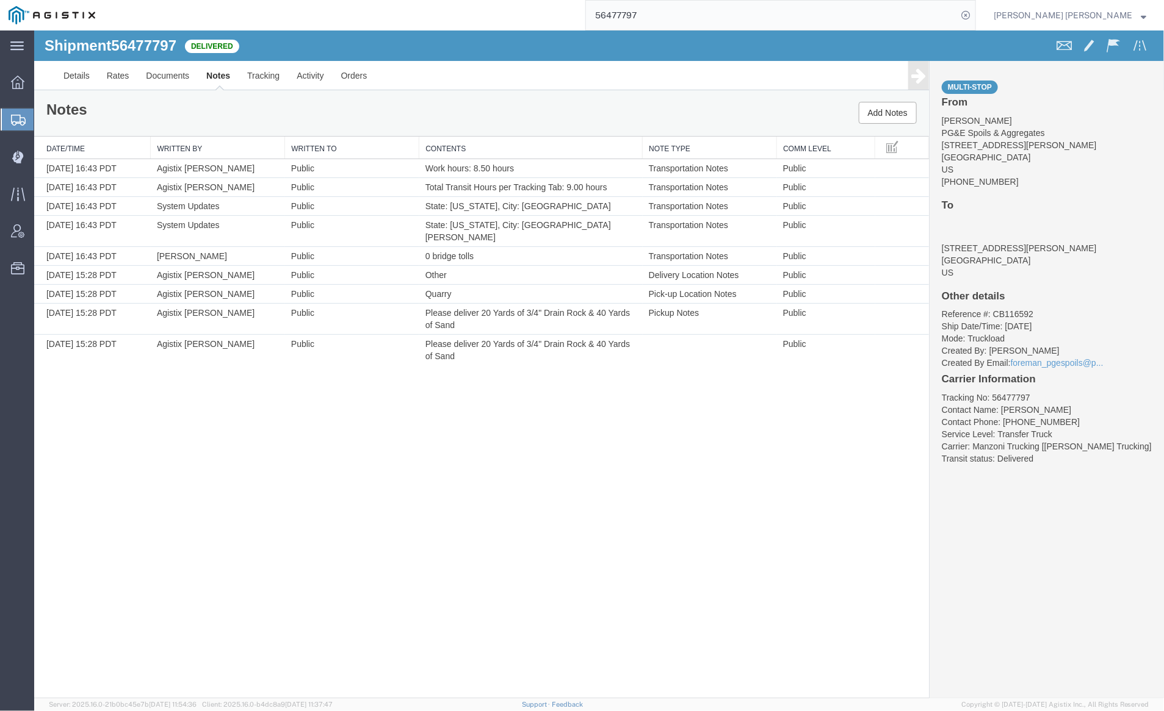
click at [674, 15] on input "56477797" at bounding box center [771, 15] width 371 height 29
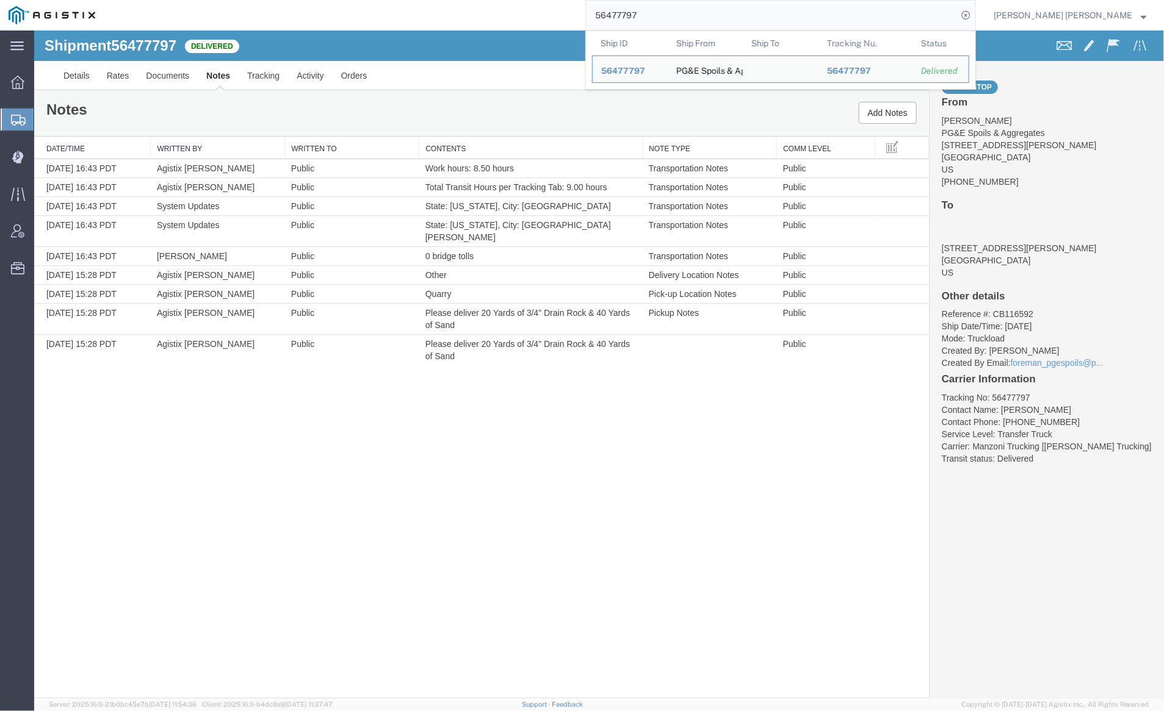
click at [675, 15] on input "56477797" at bounding box center [771, 15] width 371 height 29
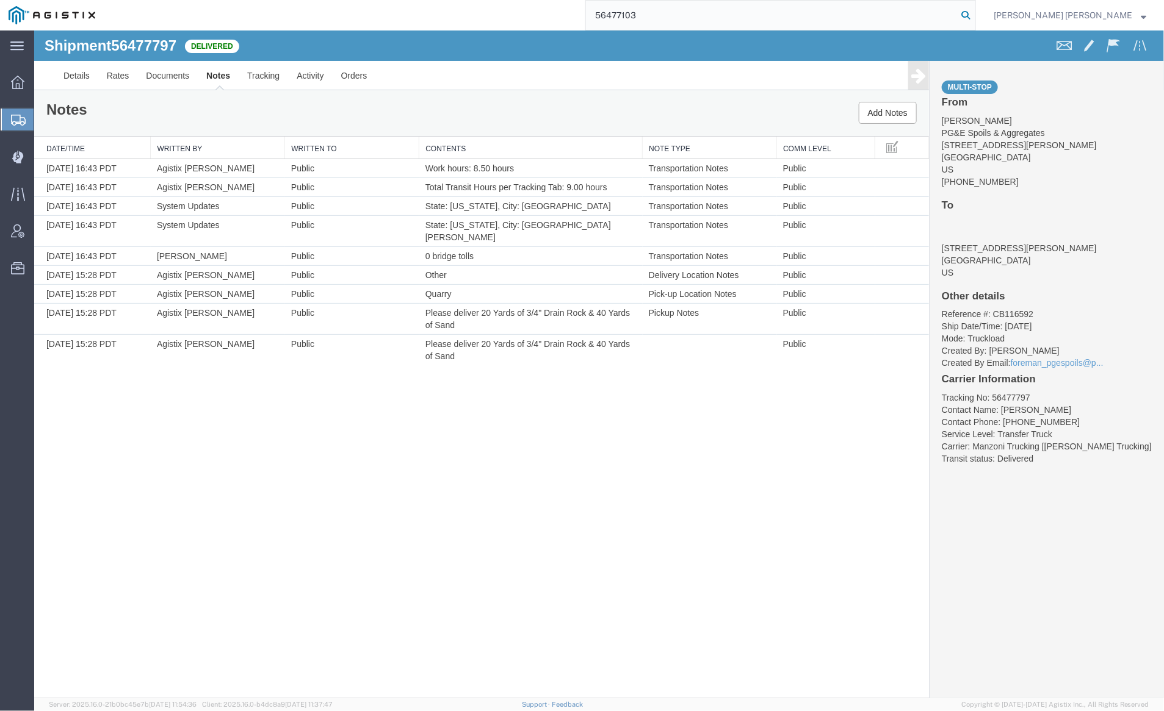
click at [974, 12] on icon at bounding box center [965, 15] width 17 height 17
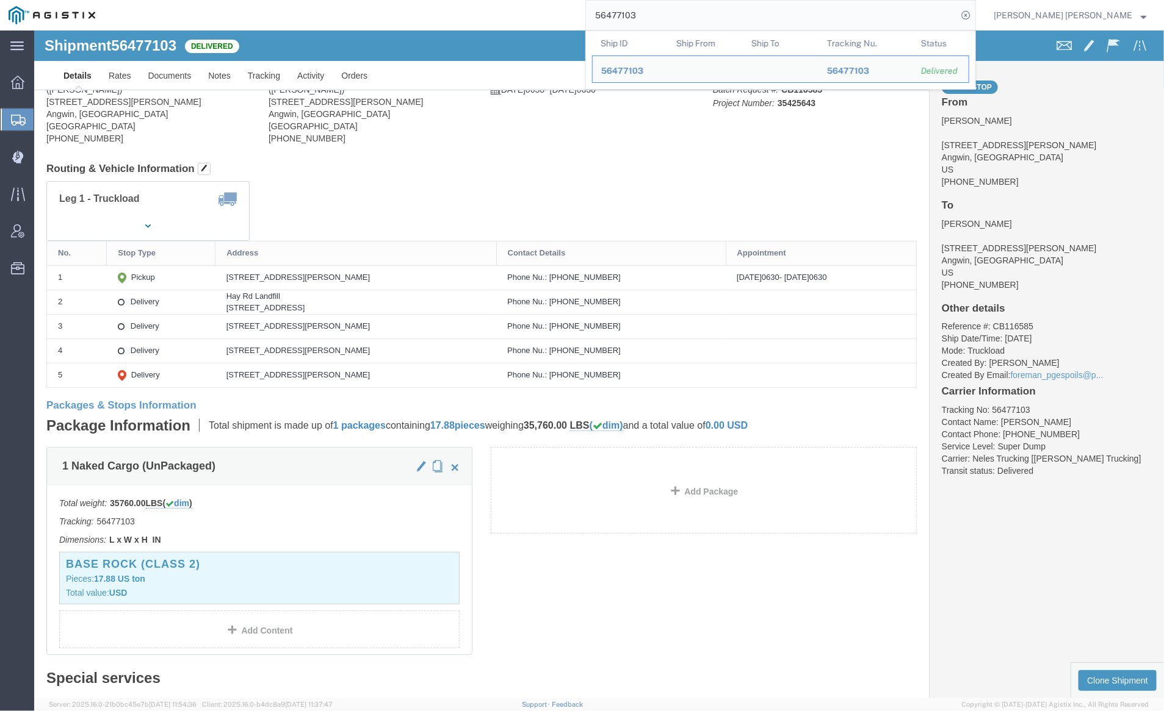
click div
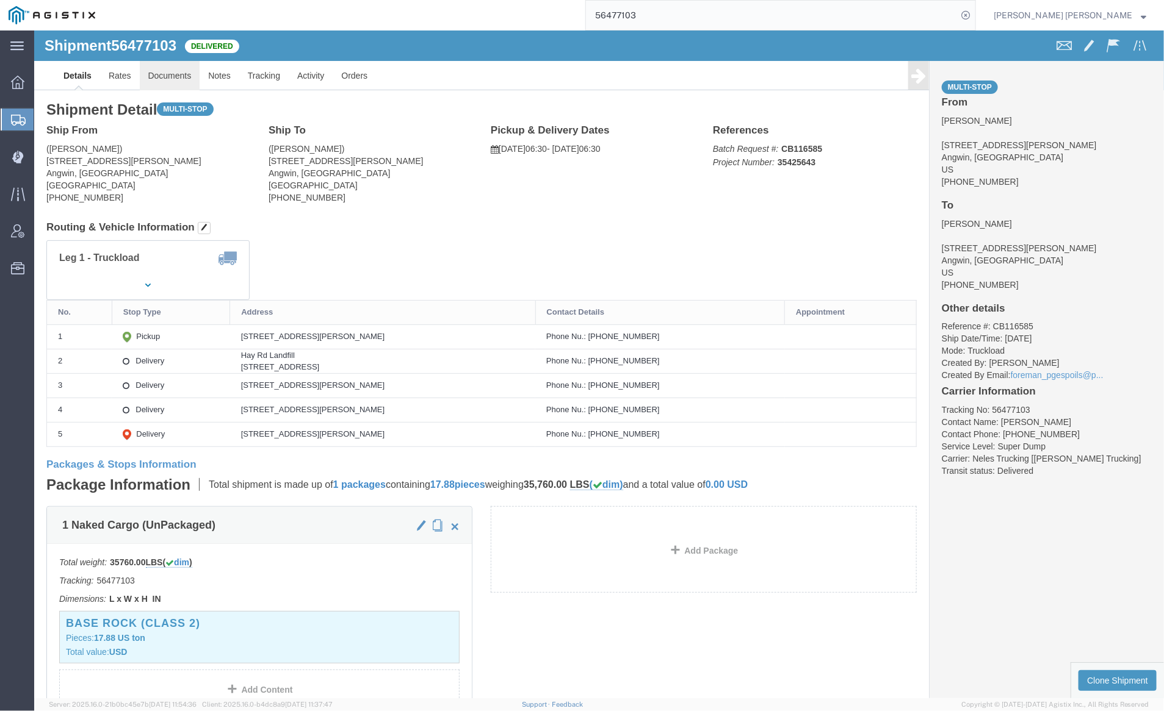
click link "Documents"
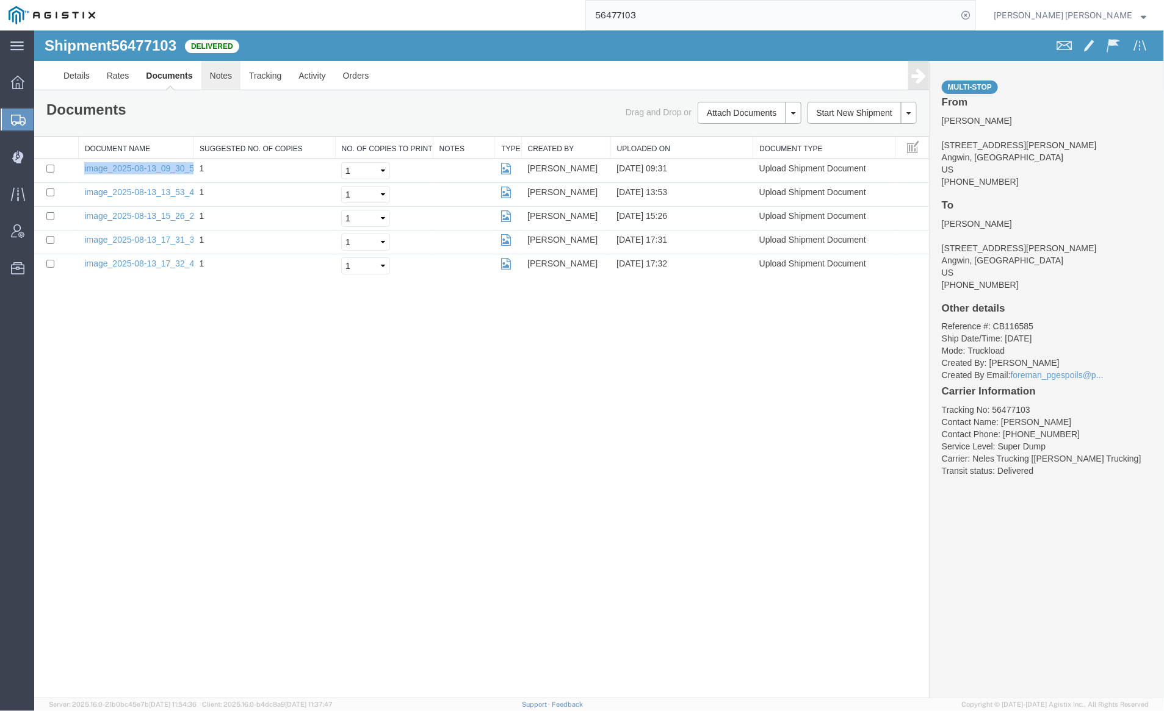
click at [212, 62] on link "Notes" at bounding box center [221, 74] width 40 height 29
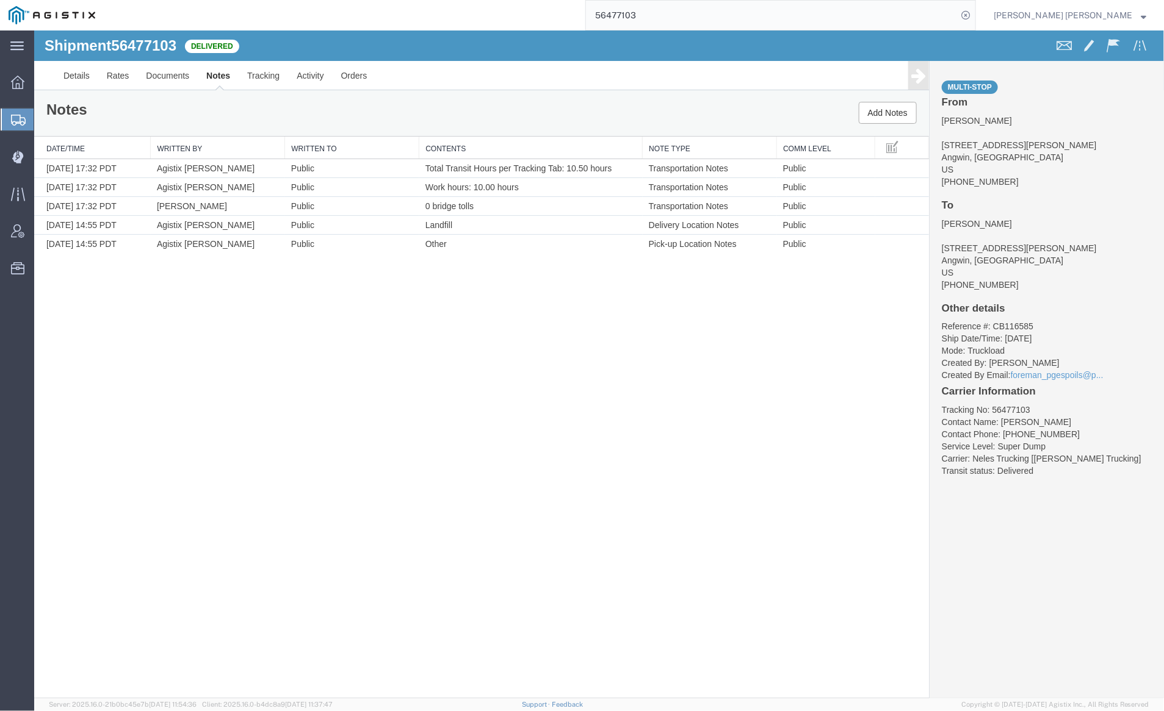
click at [690, 21] on input "56477103" at bounding box center [771, 15] width 371 height 29
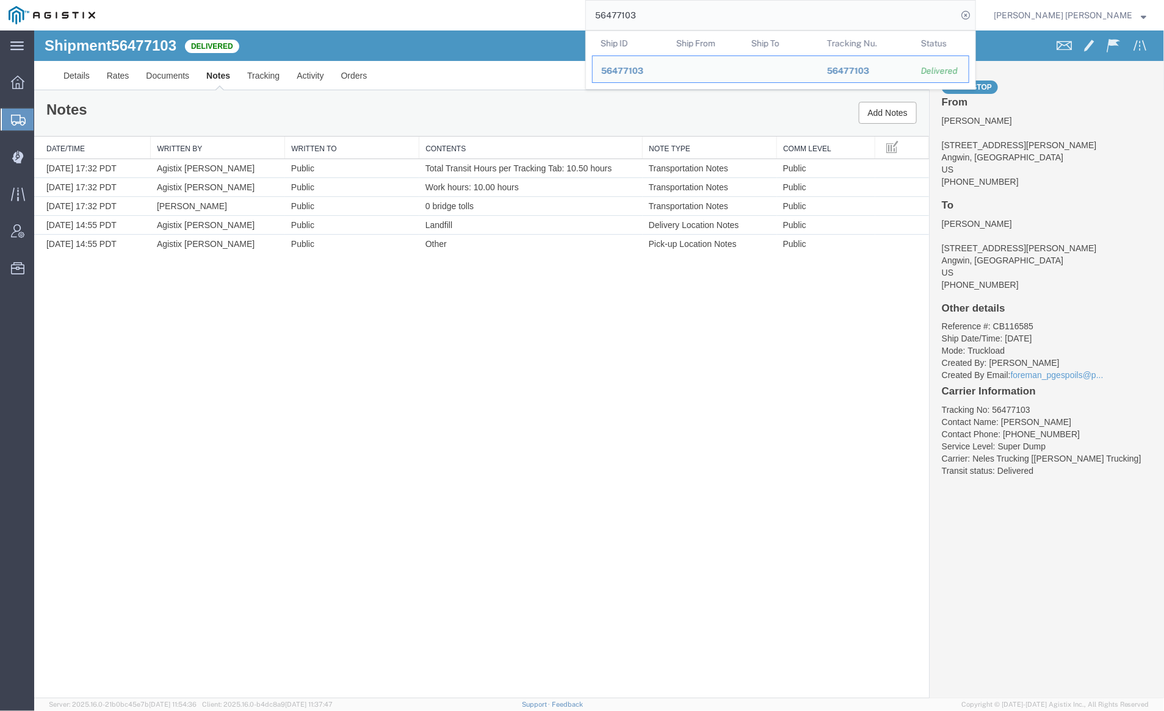
paste input "6645"
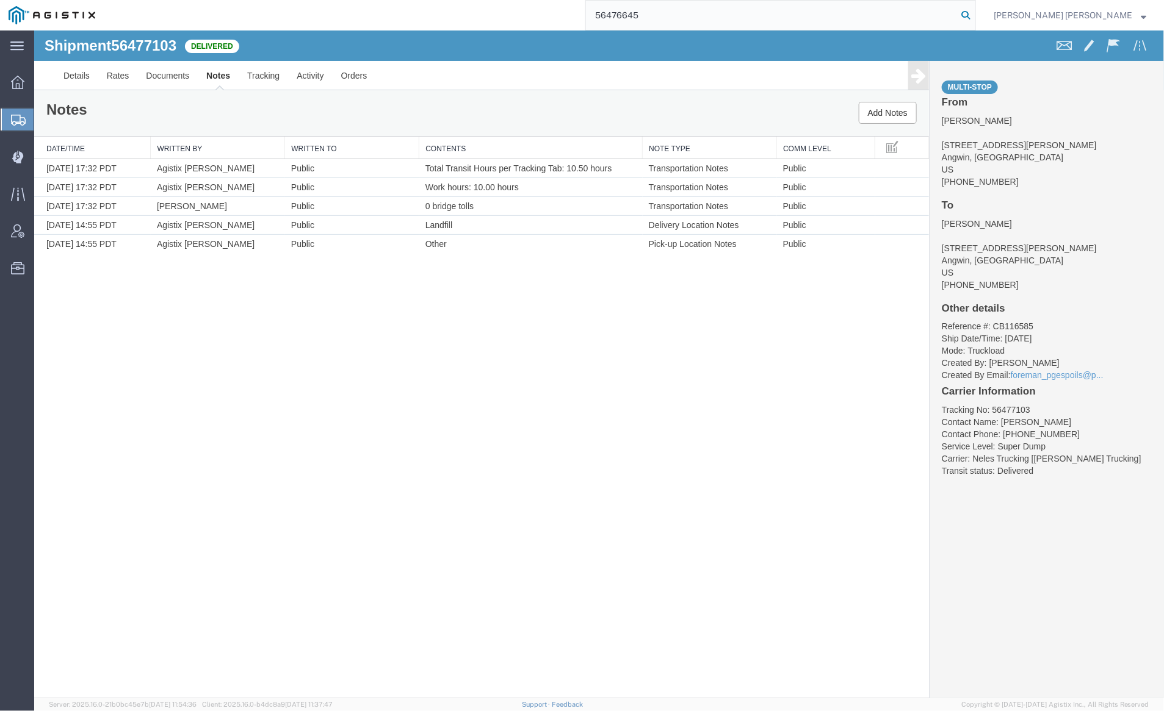
click at [974, 15] on icon at bounding box center [965, 15] width 17 height 17
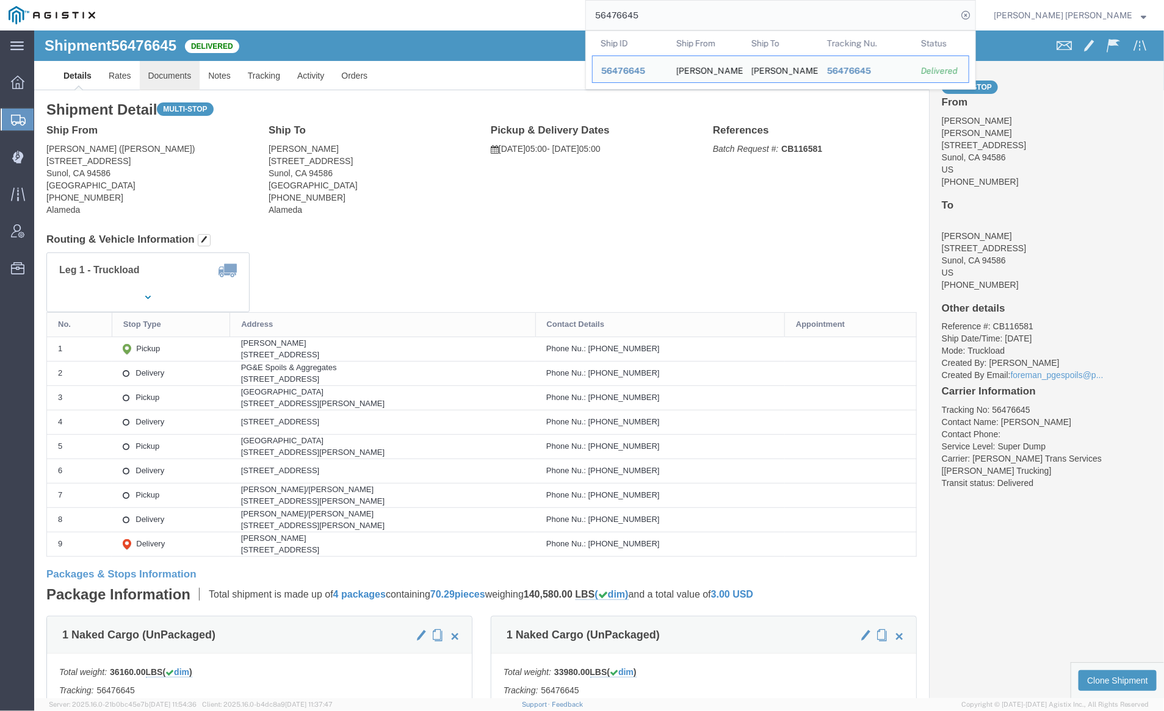
click link "Documents"
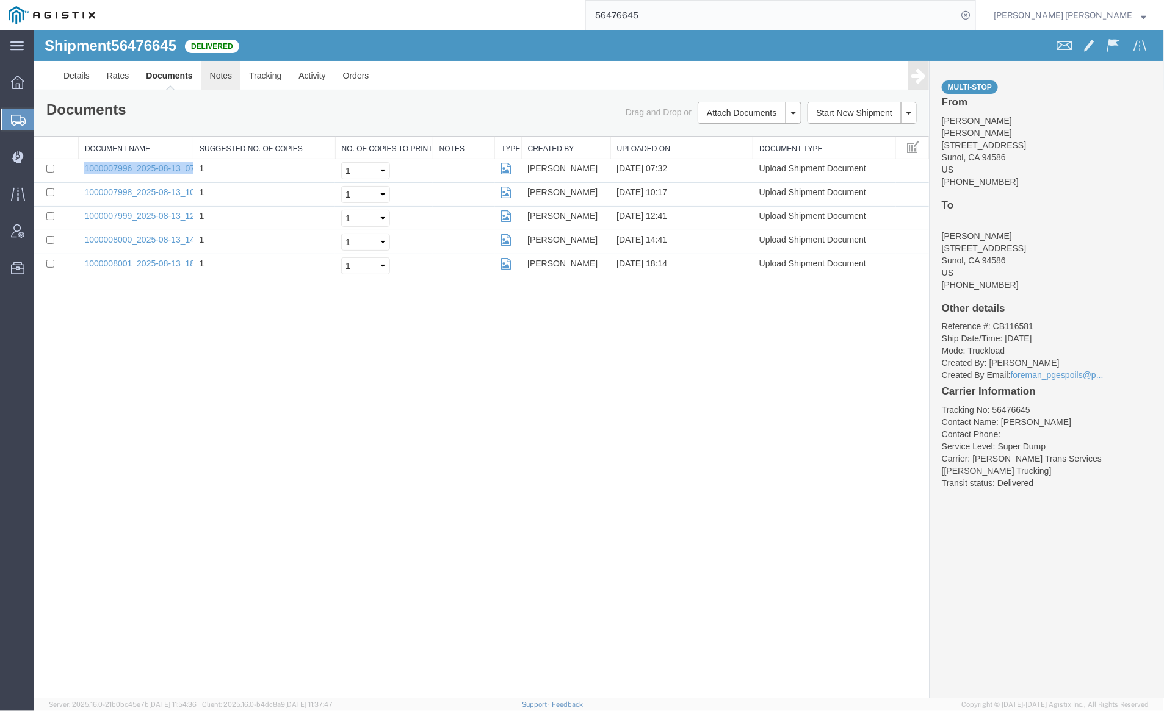
click at [217, 76] on link "Notes" at bounding box center [221, 74] width 40 height 29
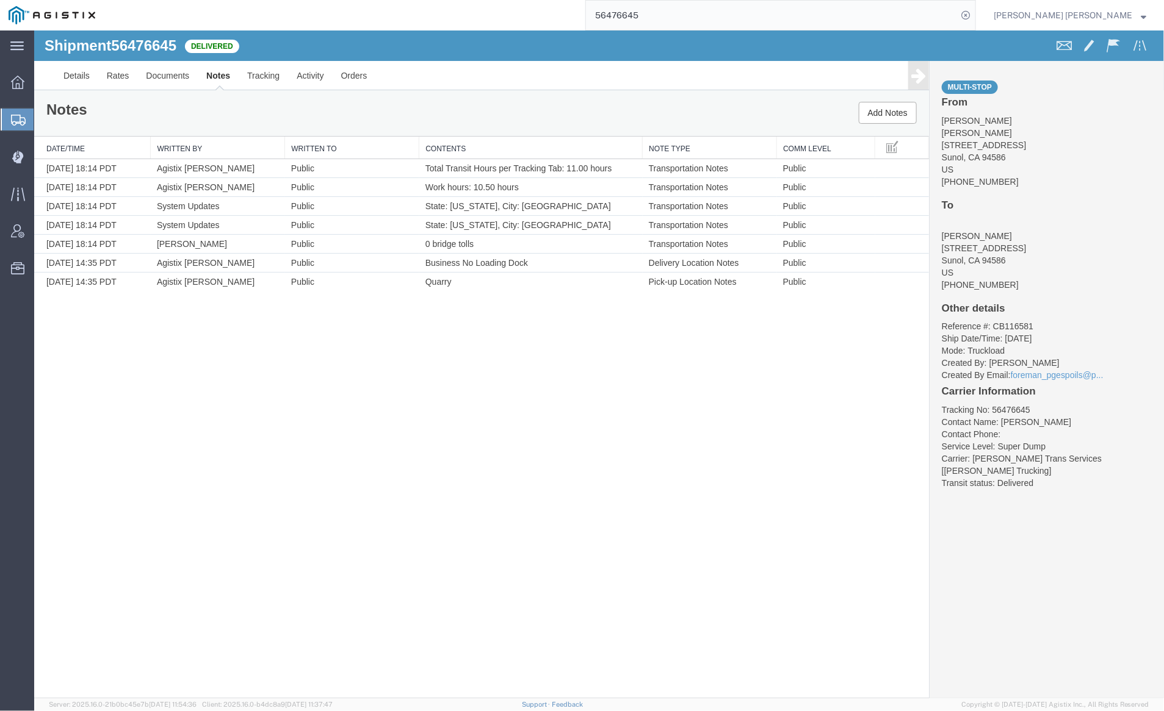
click at [683, 18] on input "56476645" at bounding box center [771, 15] width 371 height 29
click at [974, 11] on icon at bounding box center [965, 15] width 17 height 17
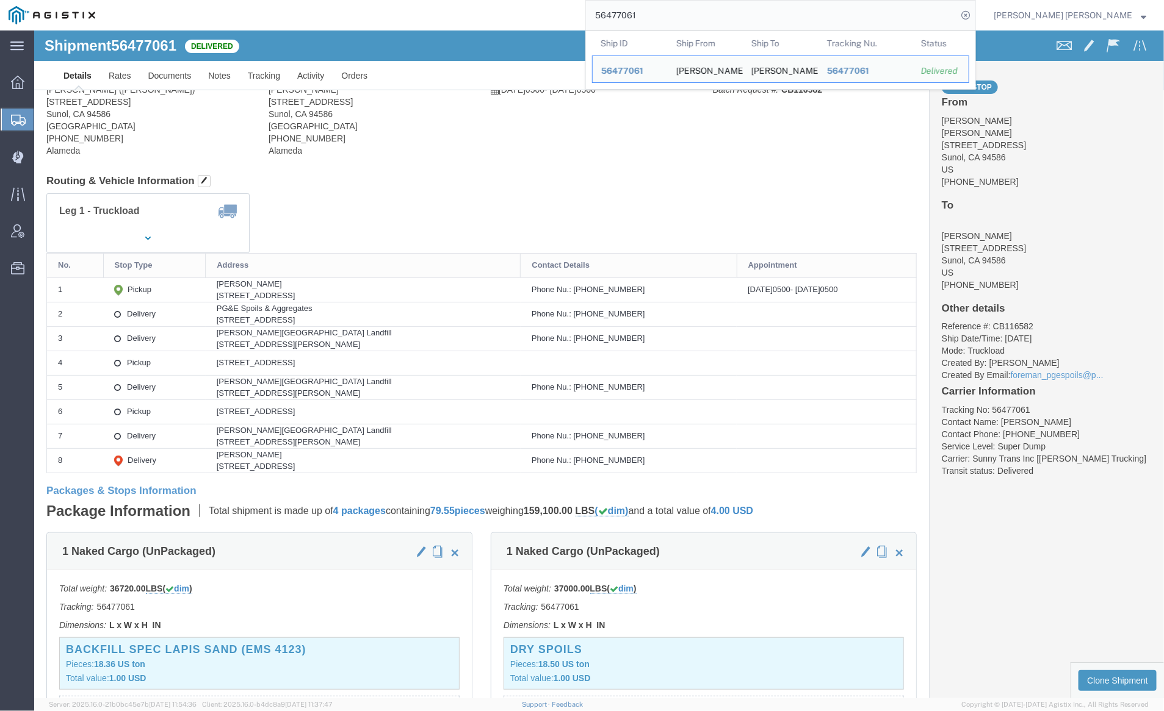
click div
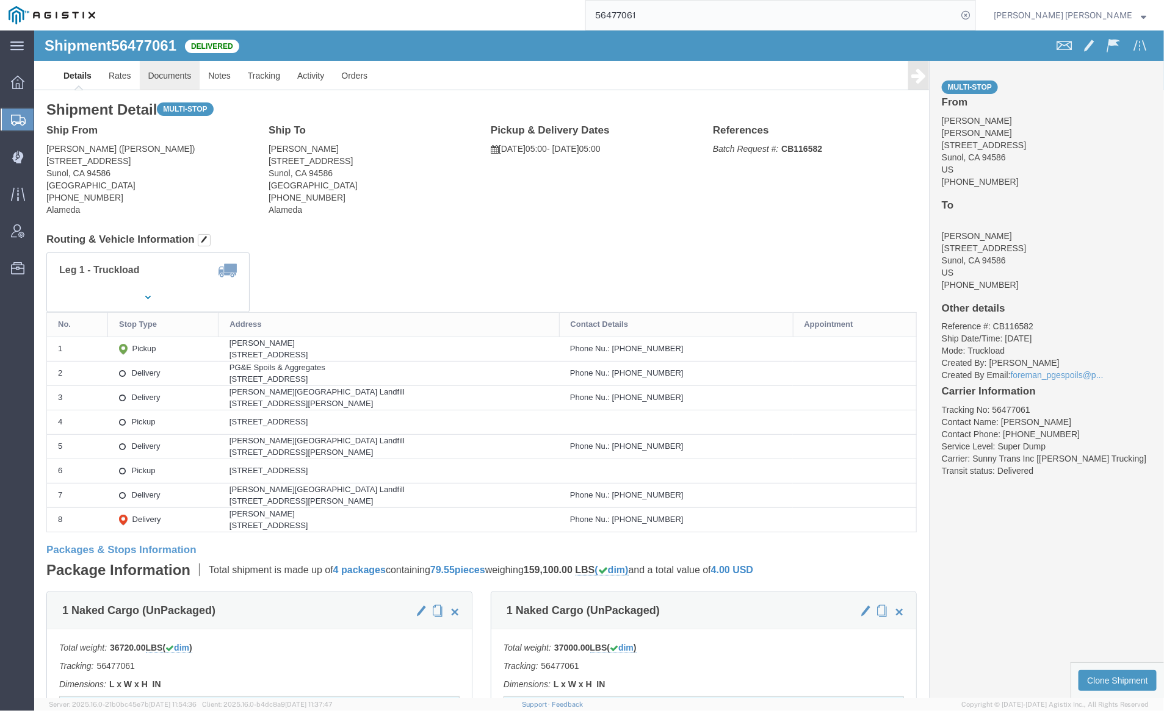
click link "Documents"
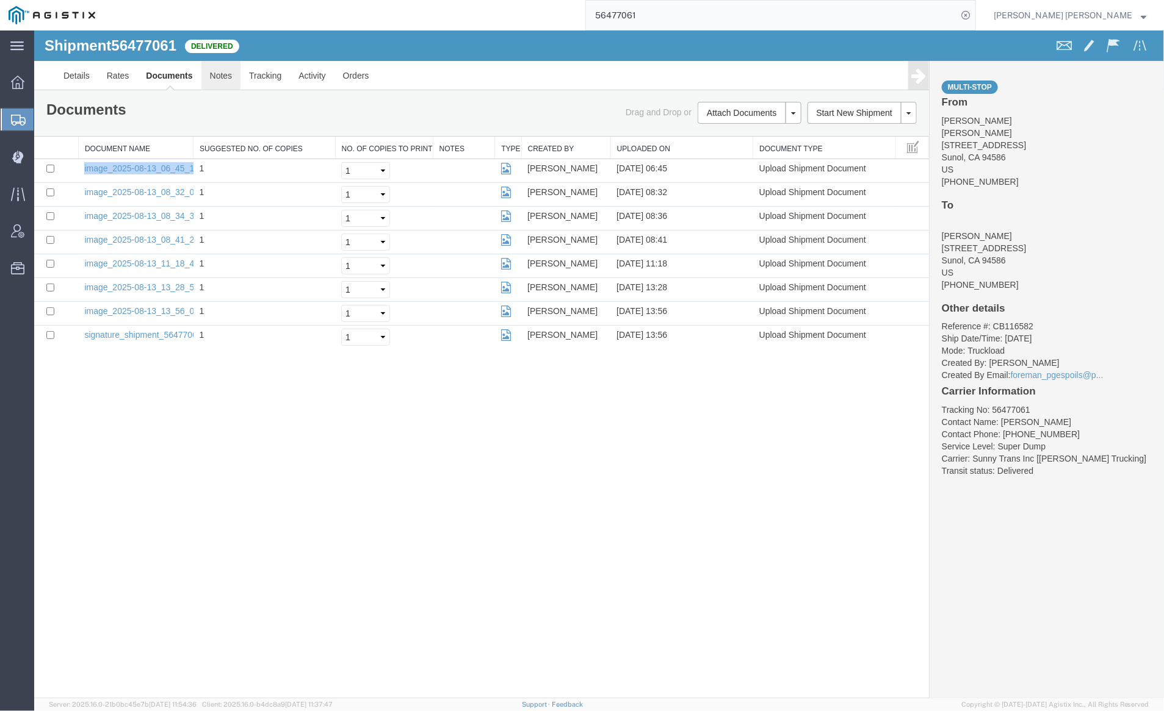
click at [215, 70] on link "Notes" at bounding box center [221, 74] width 40 height 29
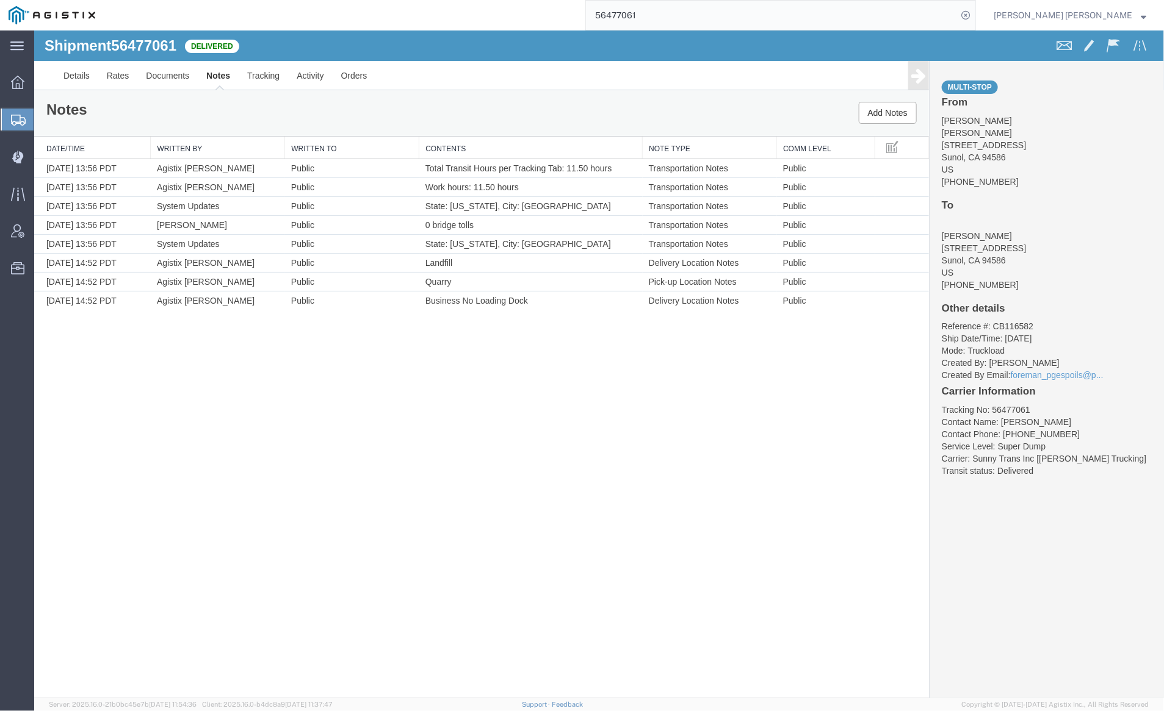
click at [681, 14] on input "56477061" at bounding box center [771, 15] width 371 height 29
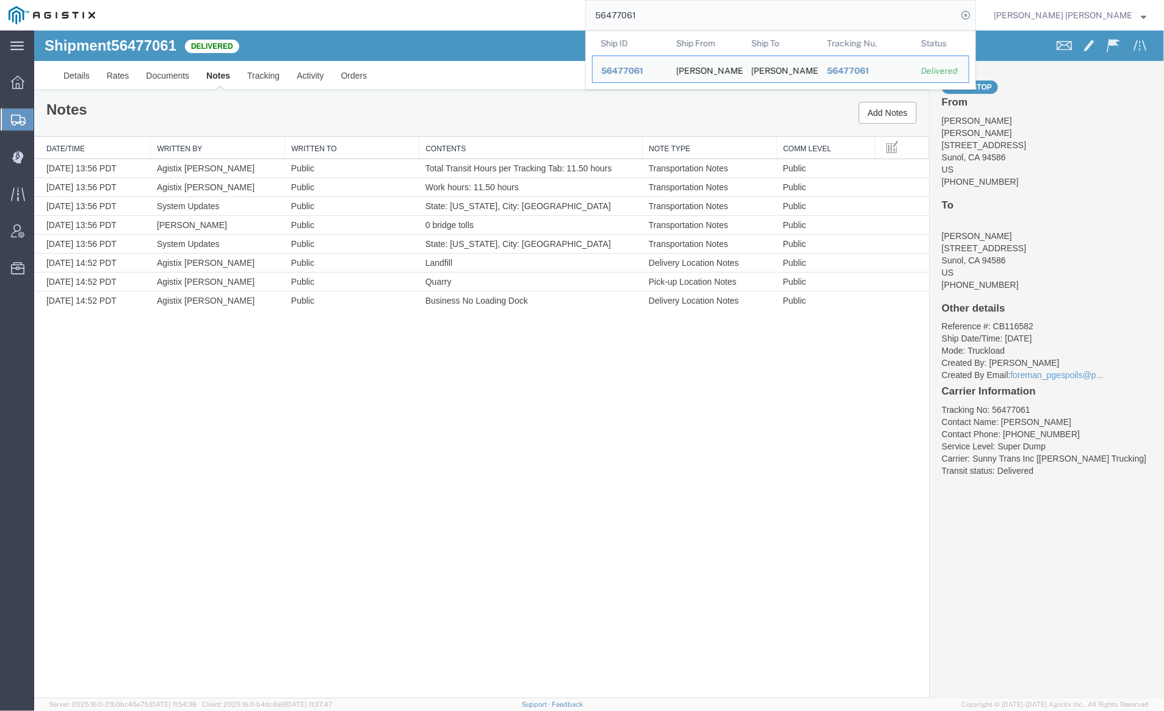
click at [681, 14] on input "56477061" at bounding box center [771, 15] width 371 height 29
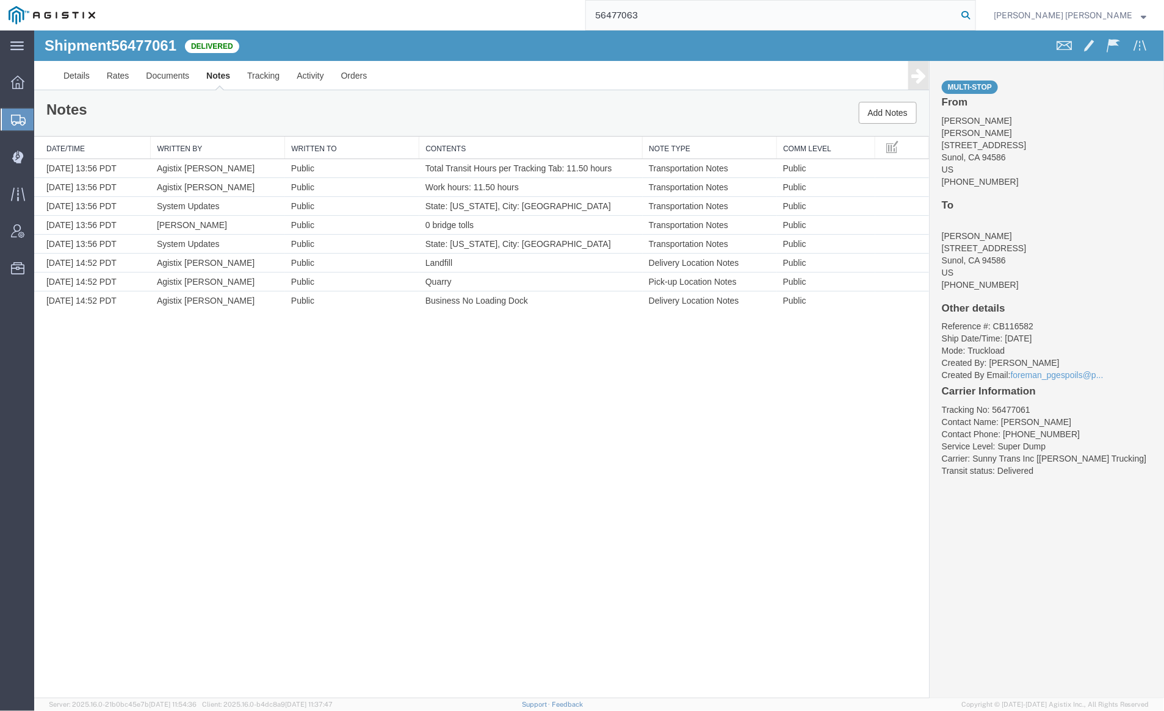
type input "56477063"
click at [974, 12] on icon at bounding box center [965, 15] width 17 height 17
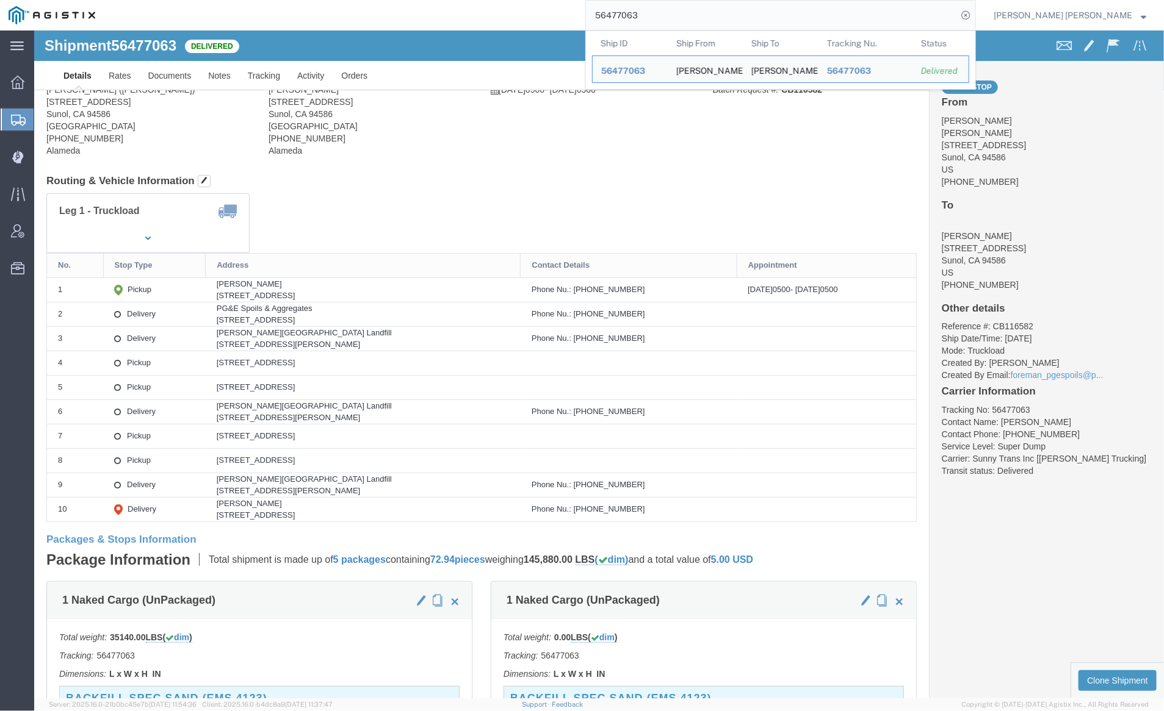
click div
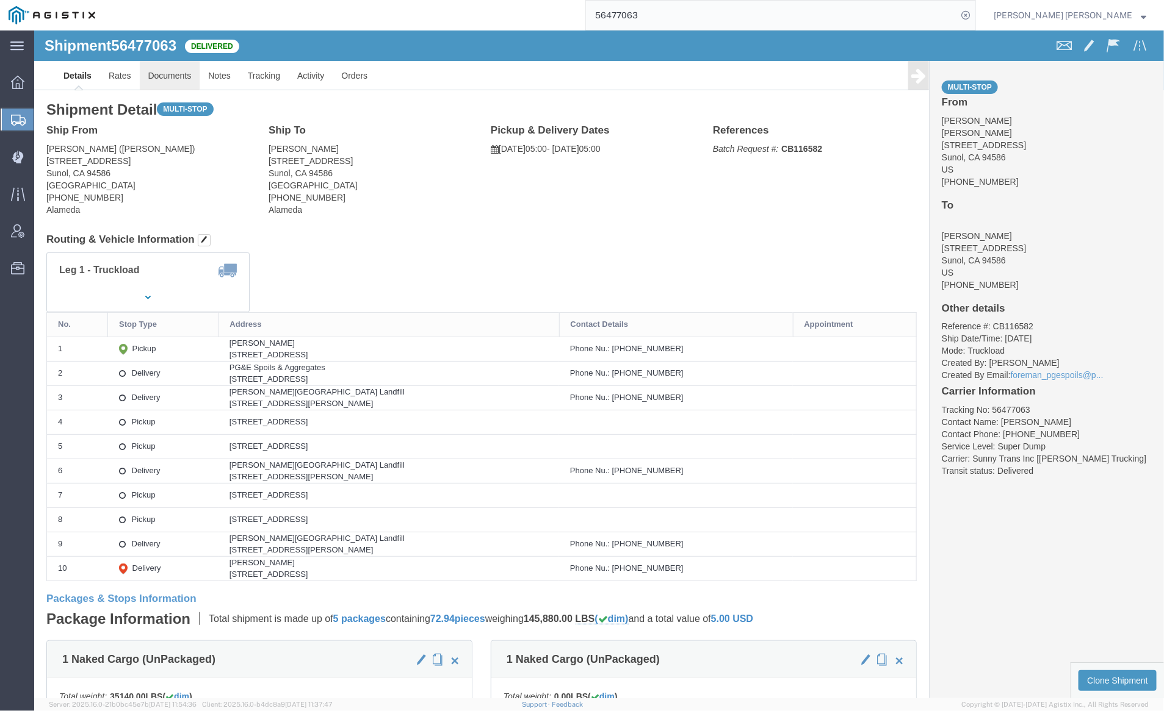
click link "Documents"
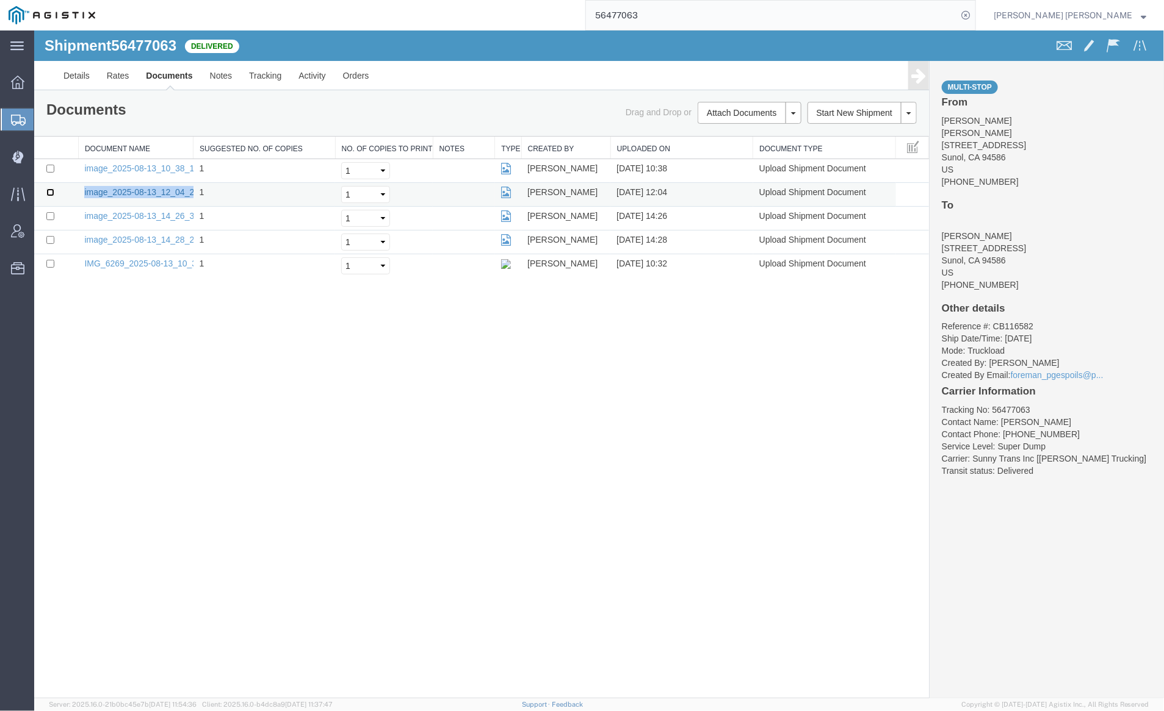
click at [51, 191] on input "checkbox" at bounding box center [50, 192] width 8 height 8
checkbox input "true"
click at [752, 171] on link "Remove Documents" at bounding box center [747, 169] width 106 height 18
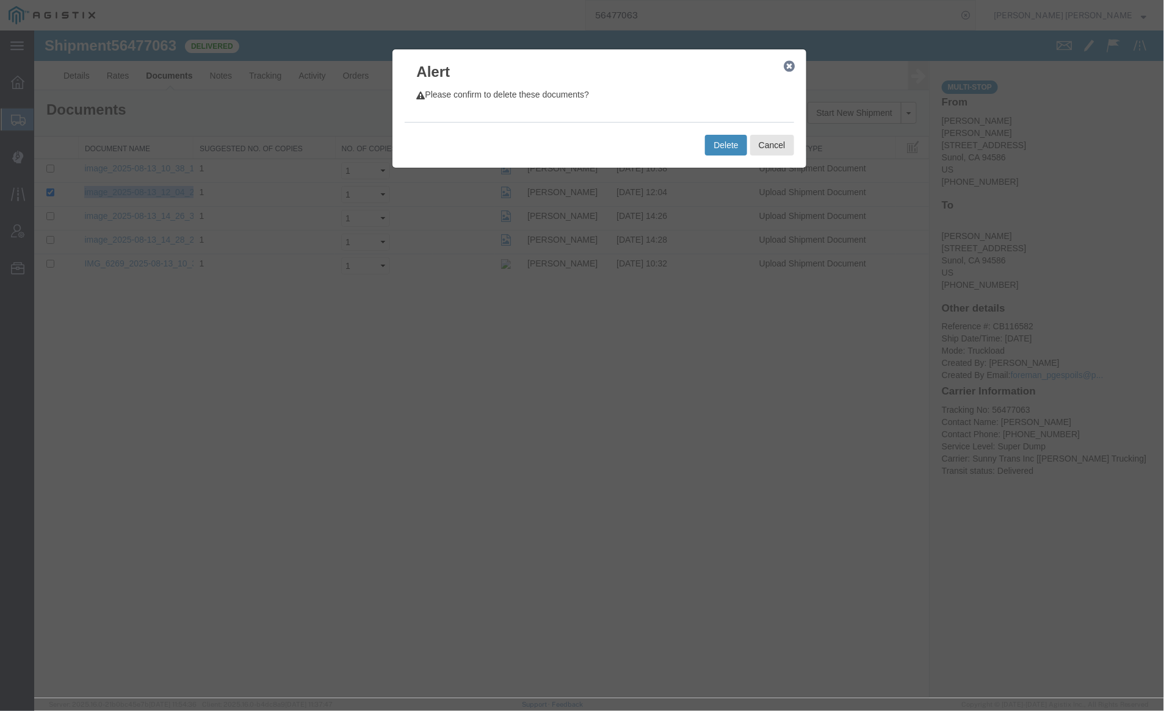
click at [726, 143] on button "Delete" at bounding box center [724, 144] width 41 height 21
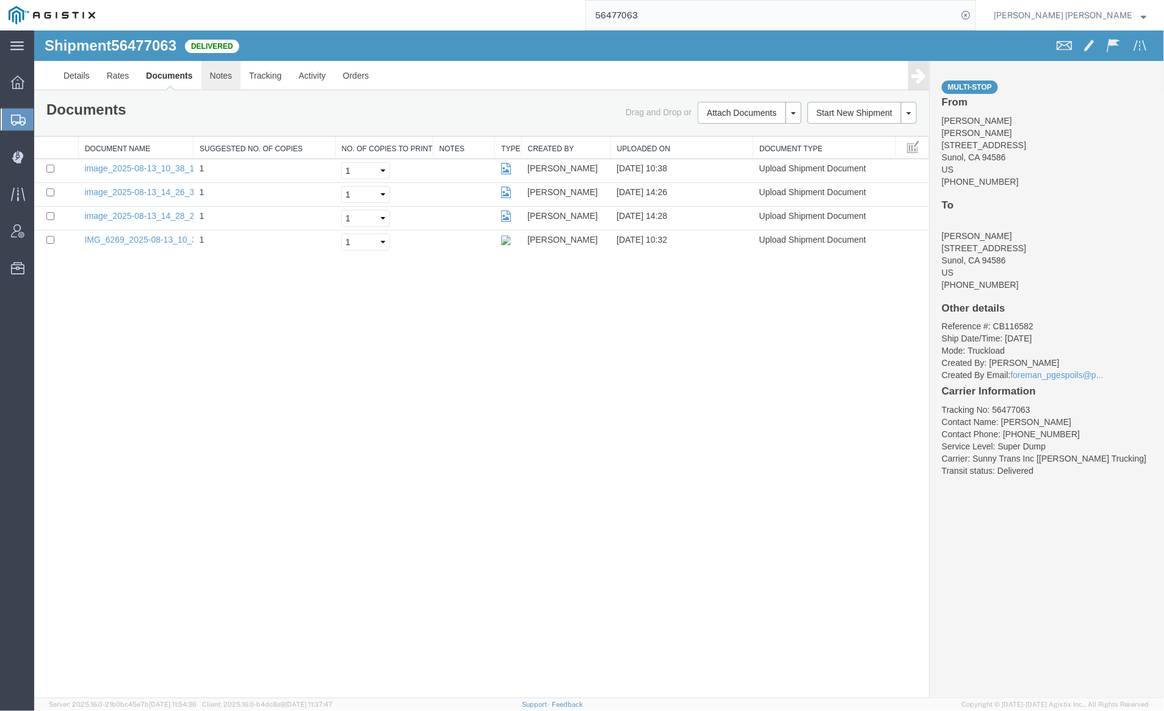
click at [217, 74] on link "Notes" at bounding box center [221, 74] width 40 height 29
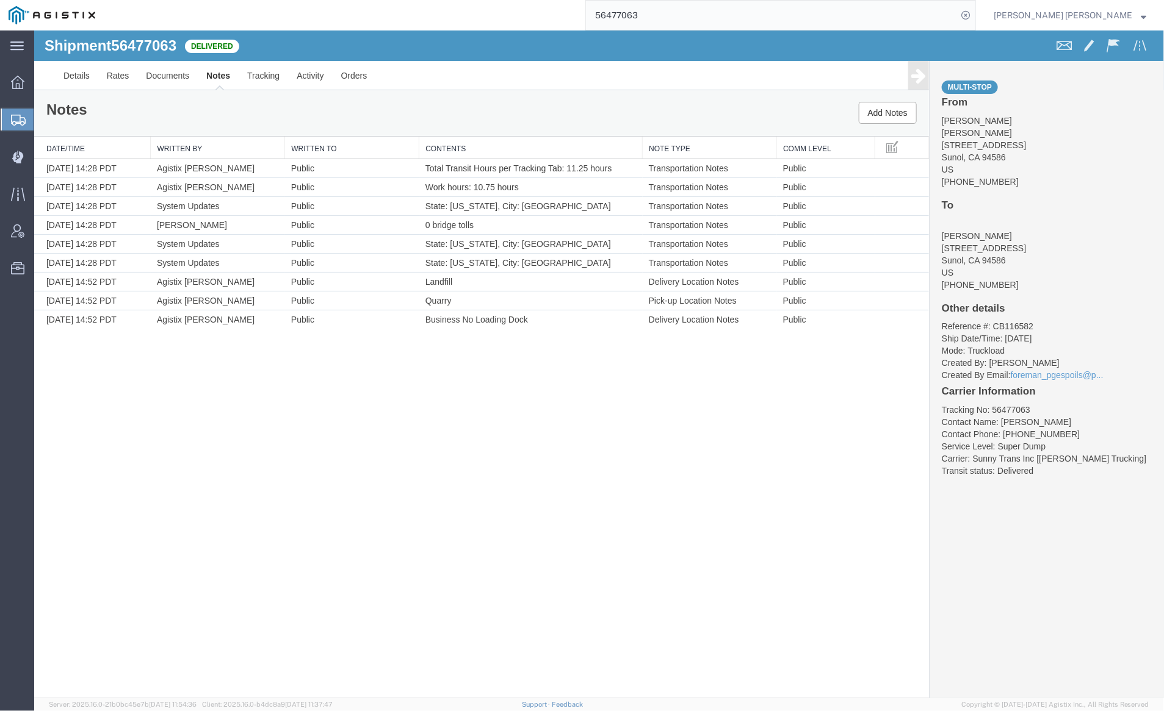
click at [688, 15] on input "56477063" at bounding box center [771, 15] width 371 height 29
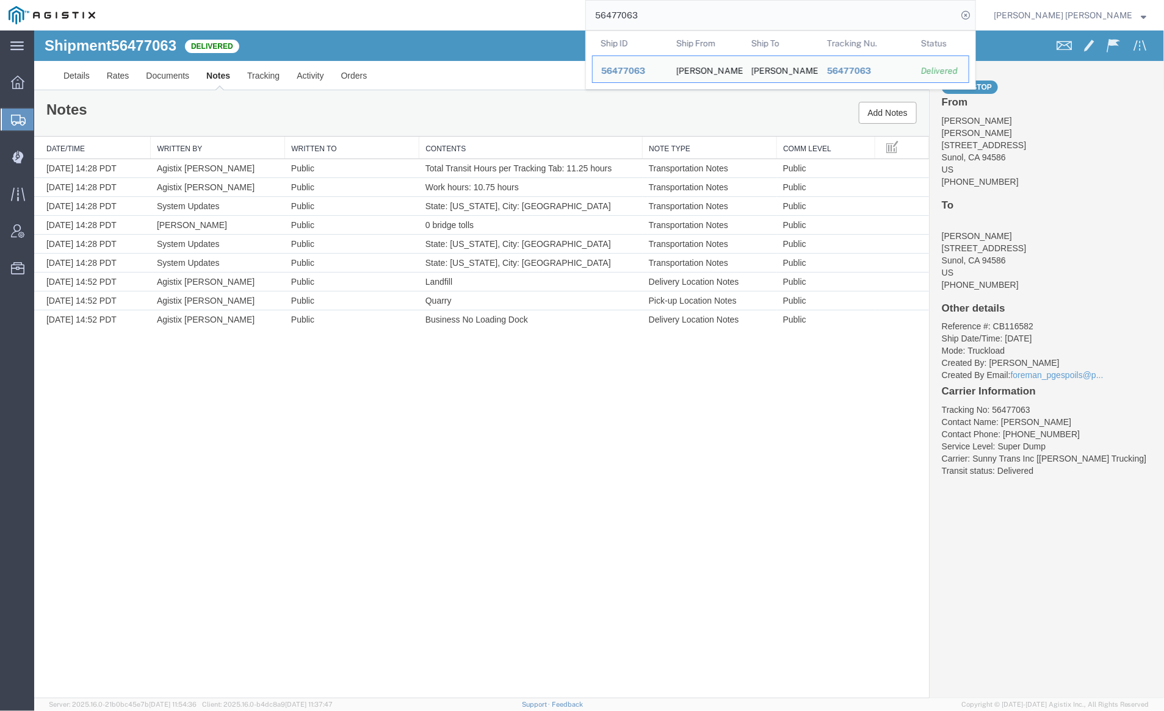
click at [688, 15] on input "56477063" at bounding box center [771, 15] width 371 height 29
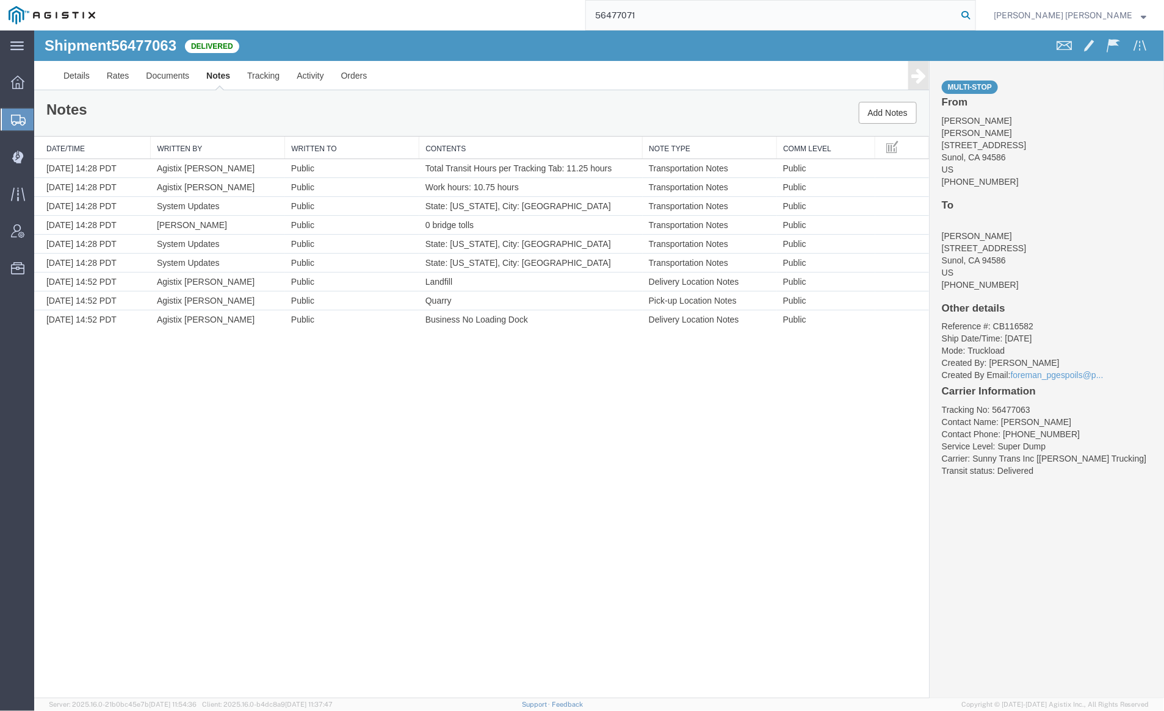
type input "56477071"
click at [974, 16] on icon at bounding box center [965, 15] width 17 height 17
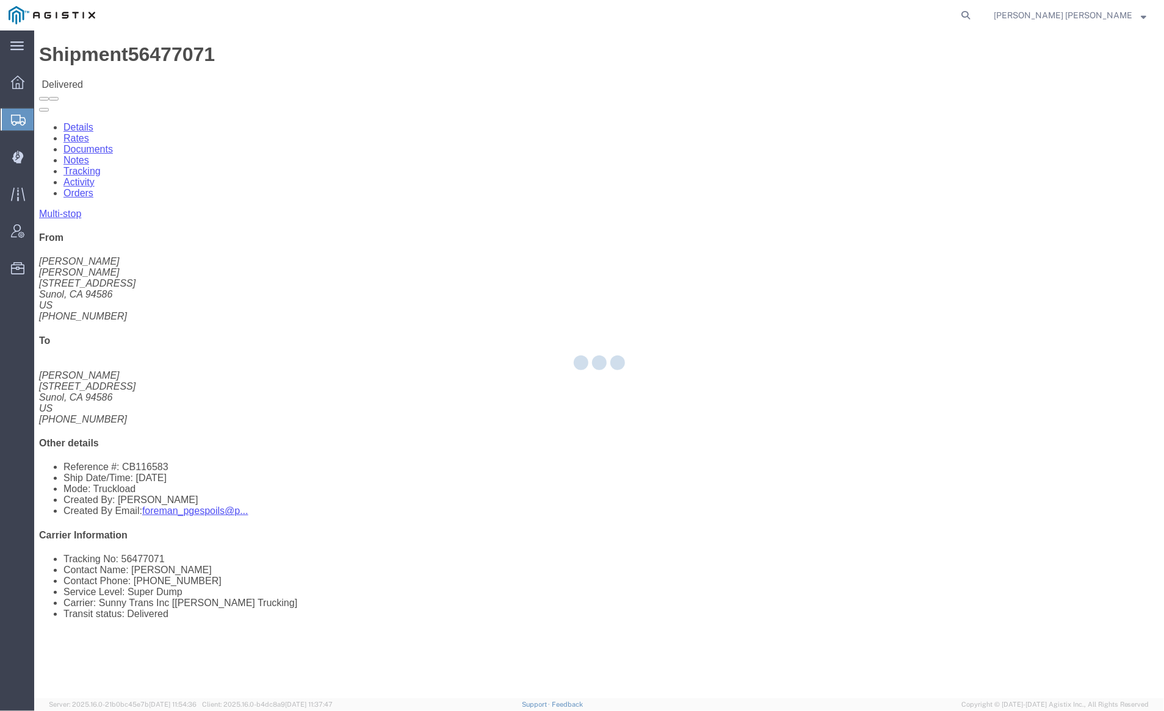
click at [162, 67] on div at bounding box center [598, 365] width 1129 height 668
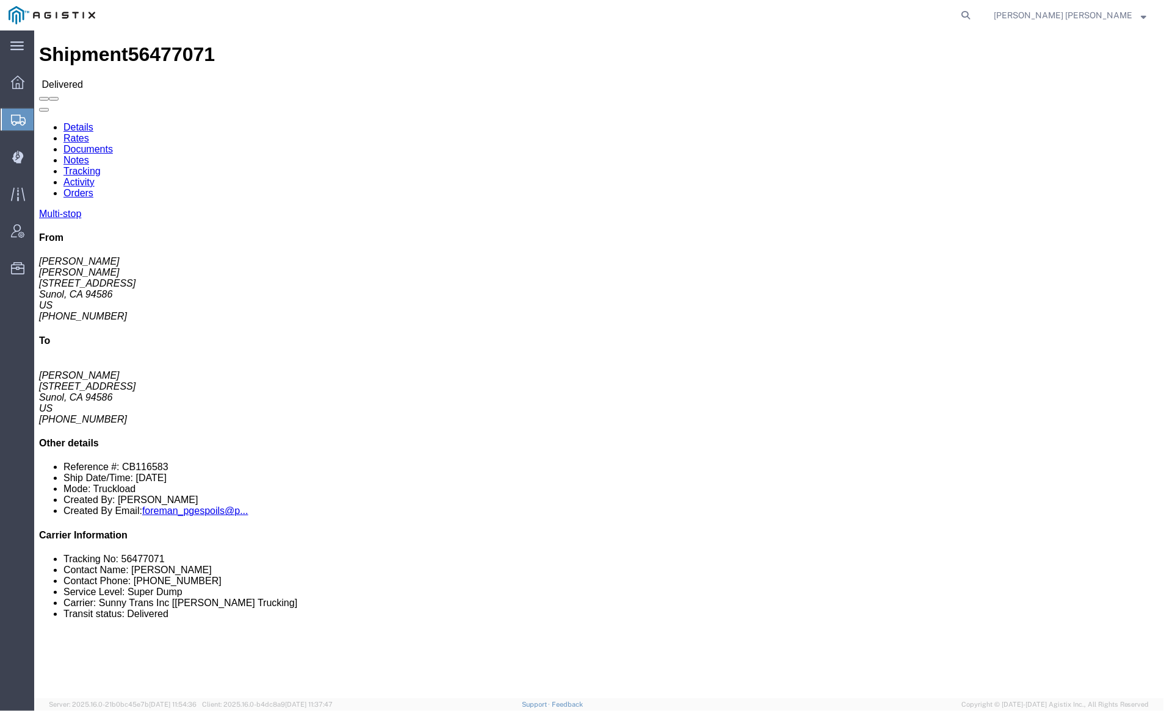
click link "Documents"
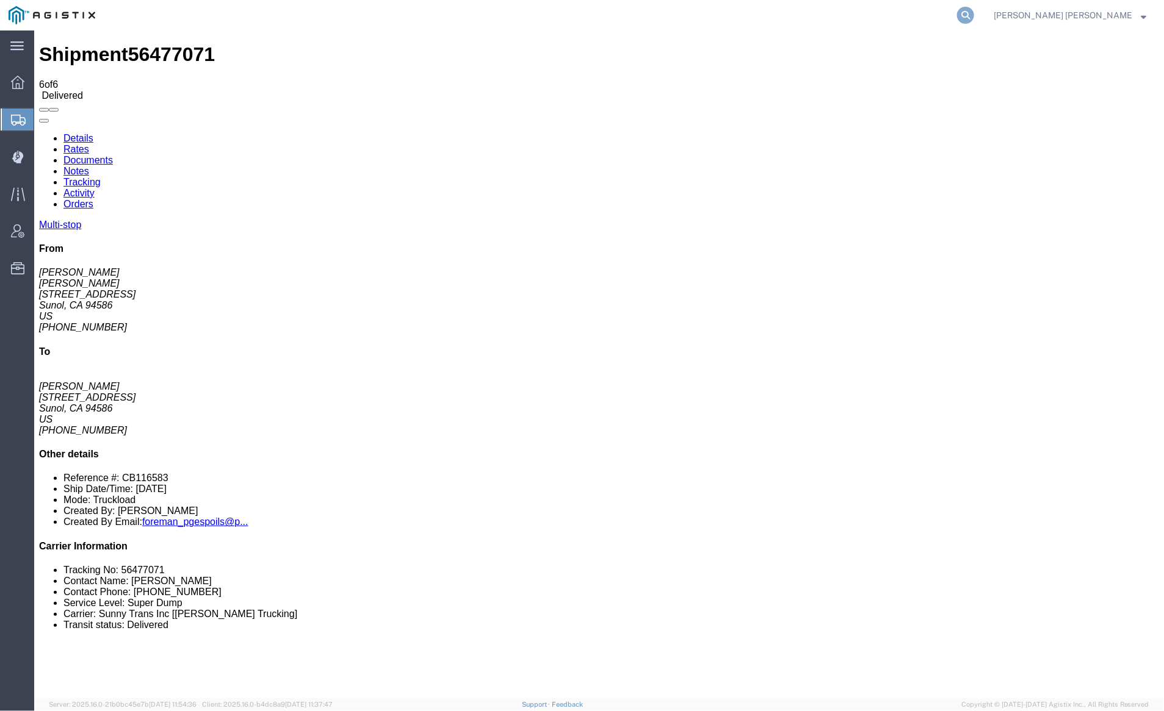
click at [976, 13] on form at bounding box center [966, 15] width 20 height 31
click at [974, 12] on icon at bounding box center [965, 15] width 17 height 17
click at [865, 13] on input "search" at bounding box center [771, 15] width 371 height 29
type input "FUCK YOU AGISTIX"
click at [88, 165] on link "Notes" at bounding box center [76, 170] width 26 height 10
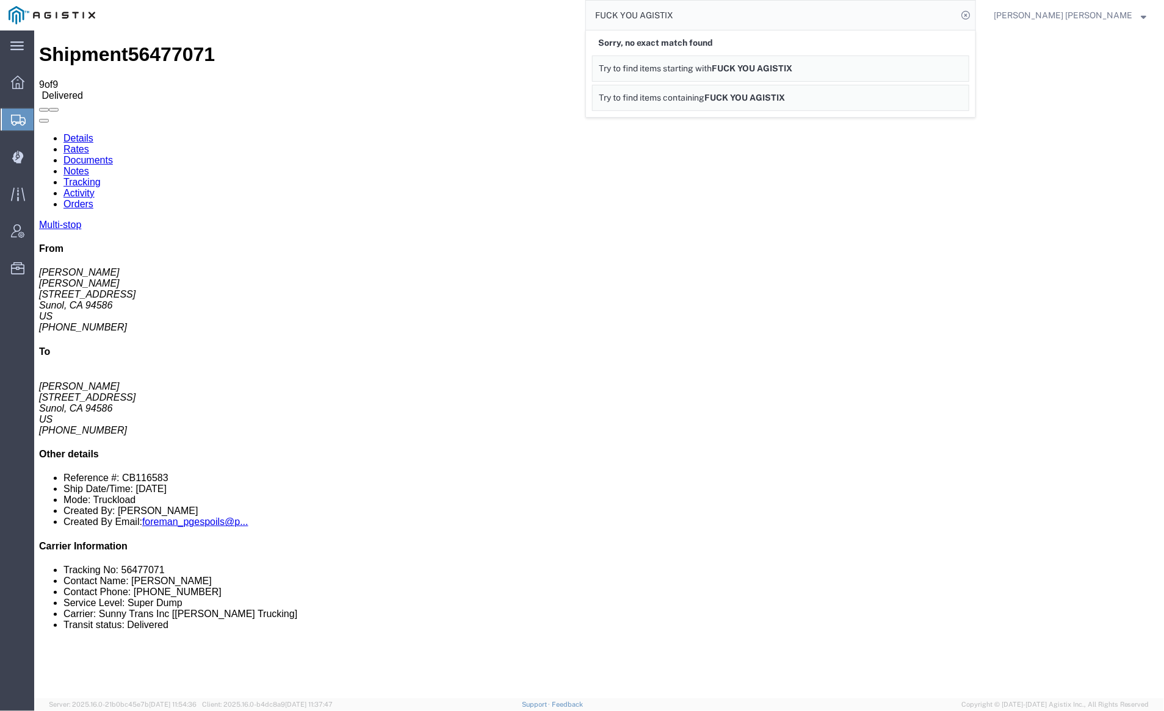
click at [100, 176] on link "Tracking" at bounding box center [81, 181] width 37 height 10
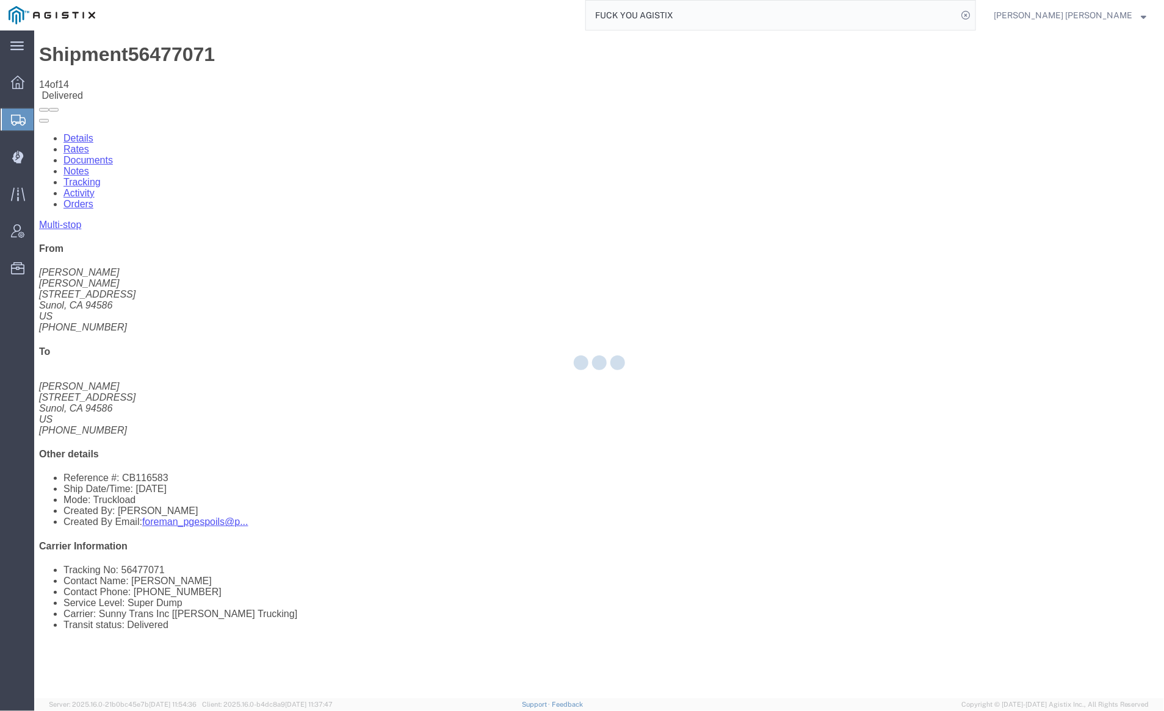
click at [555, 63] on div at bounding box center [598, 365] width 1129 height 668
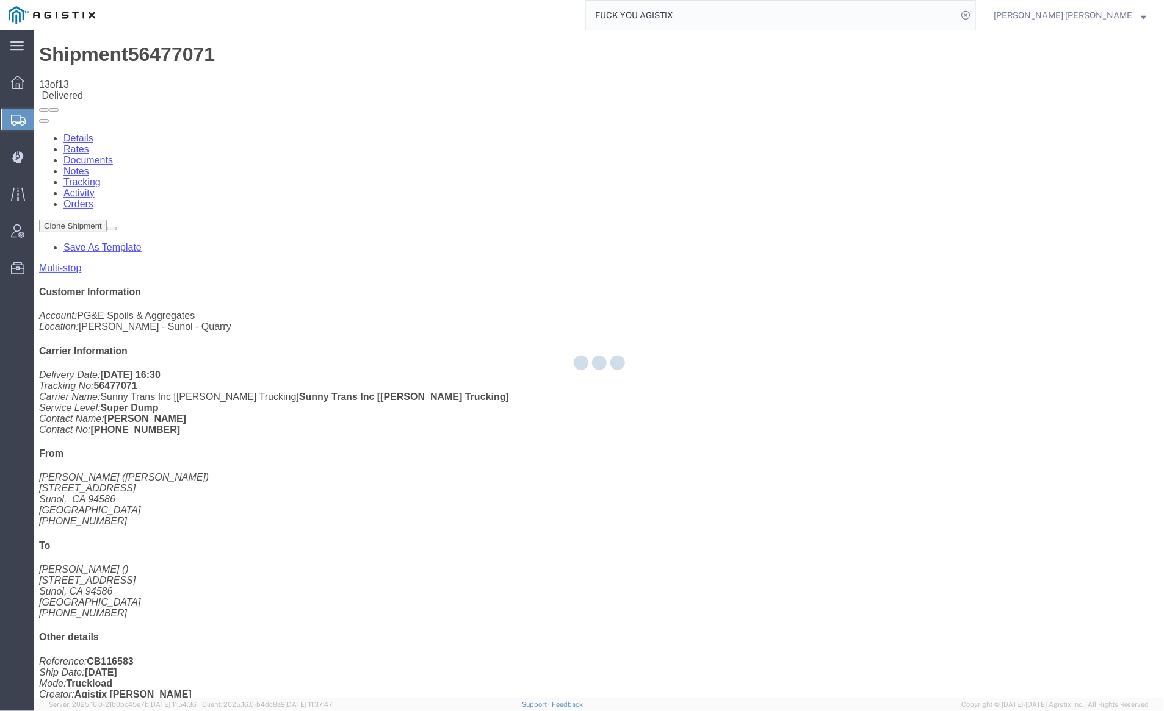
click at [215, 73] on div at bounding box center [598, 365] width 1129 height 668
click at [375, 45] on div at bounding box center [598, 365] width 1129 height 668
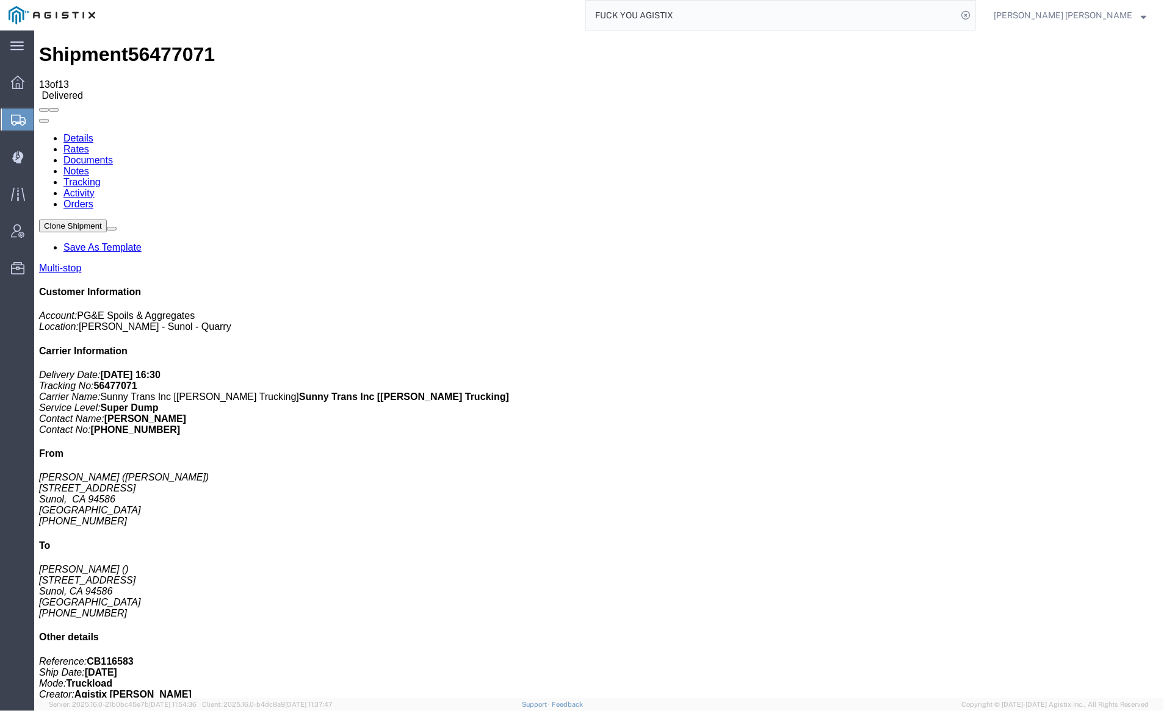
click at [112, 154] on link "Documents" at bounding box center [87, 159] width 49 height 10
click at [42, 160] on span "Dispatch Manager" at bounding box center [38, 157] width 9 height 24
click at [42, 156] on span "Dispatch Manager" at bounding box center [38, 157] width 9 height 24
click at [54, 15] on img at bounding box center [52, 15] width 87 height 18
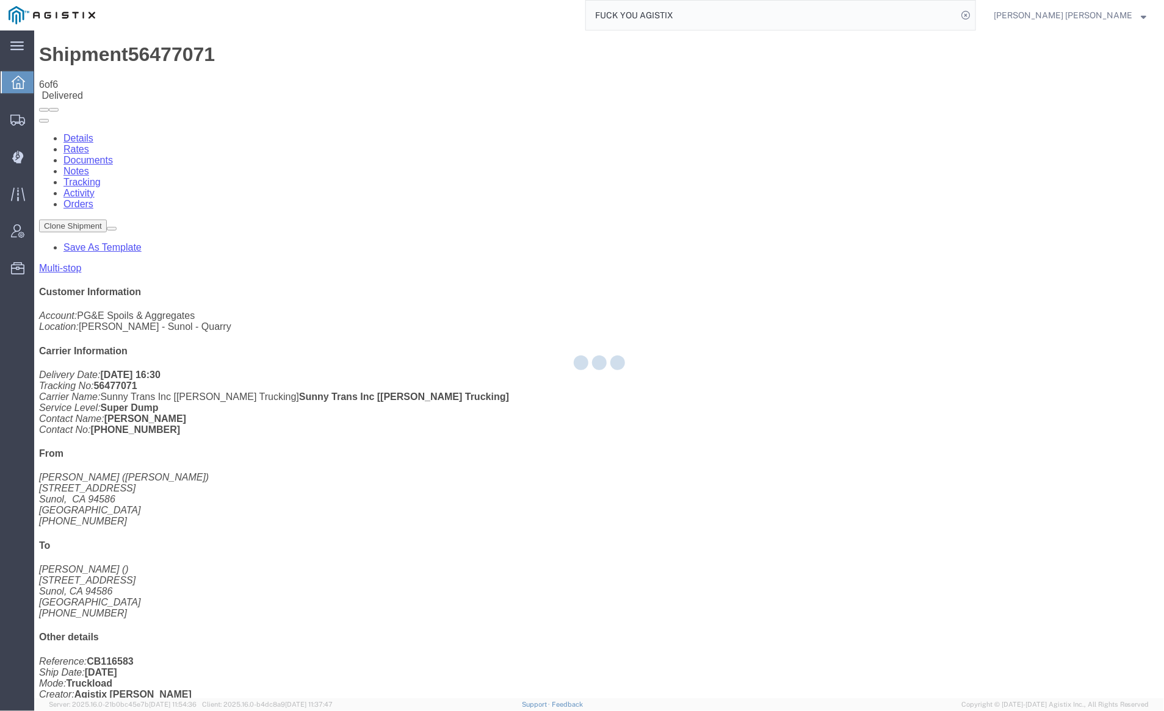
click at [56, 79] on div at bounding box center [598, 365] width 1129 height 668
